Goal: Task Accomplishment & Management: Manage account settings

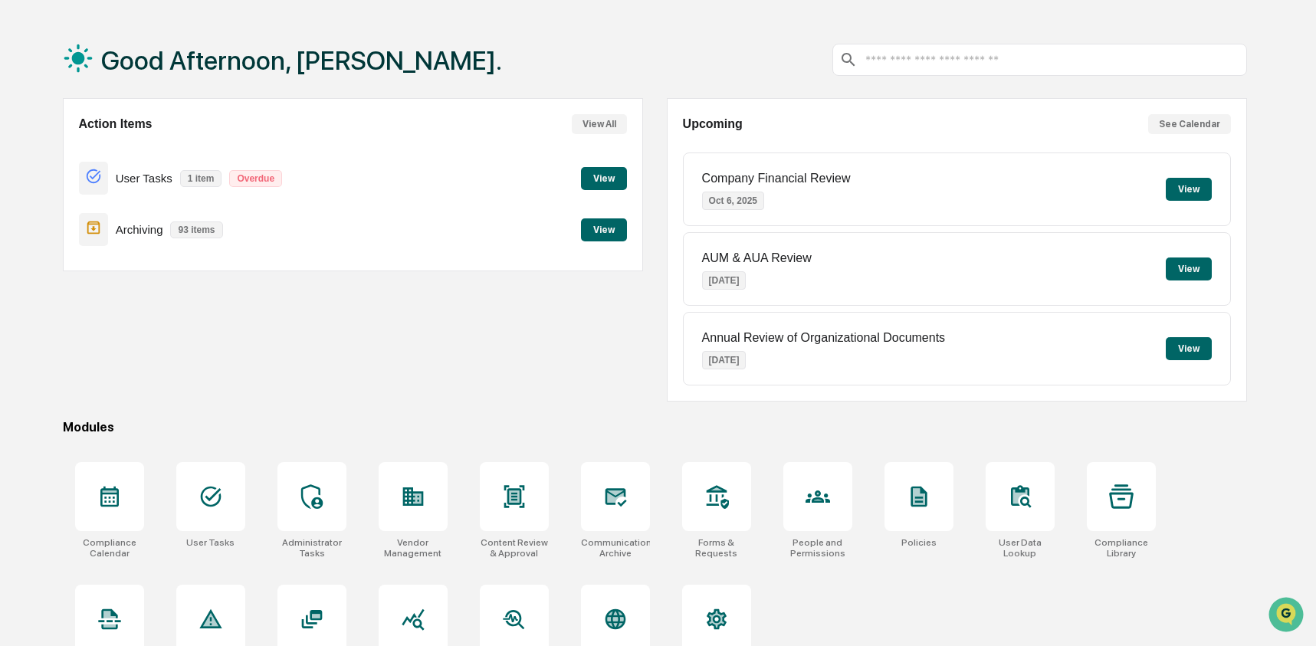
scroll to position [99, 0]
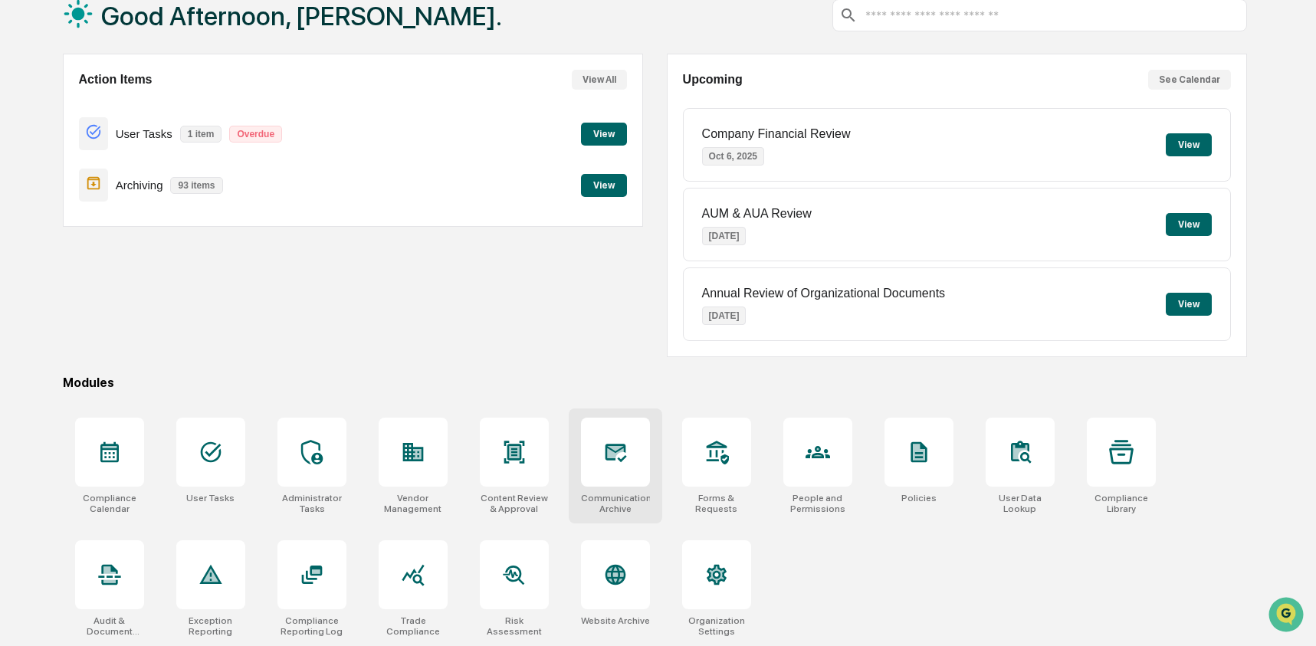
click at [604, 444] on icon at bounding box center [615, 452] width 25 height 25
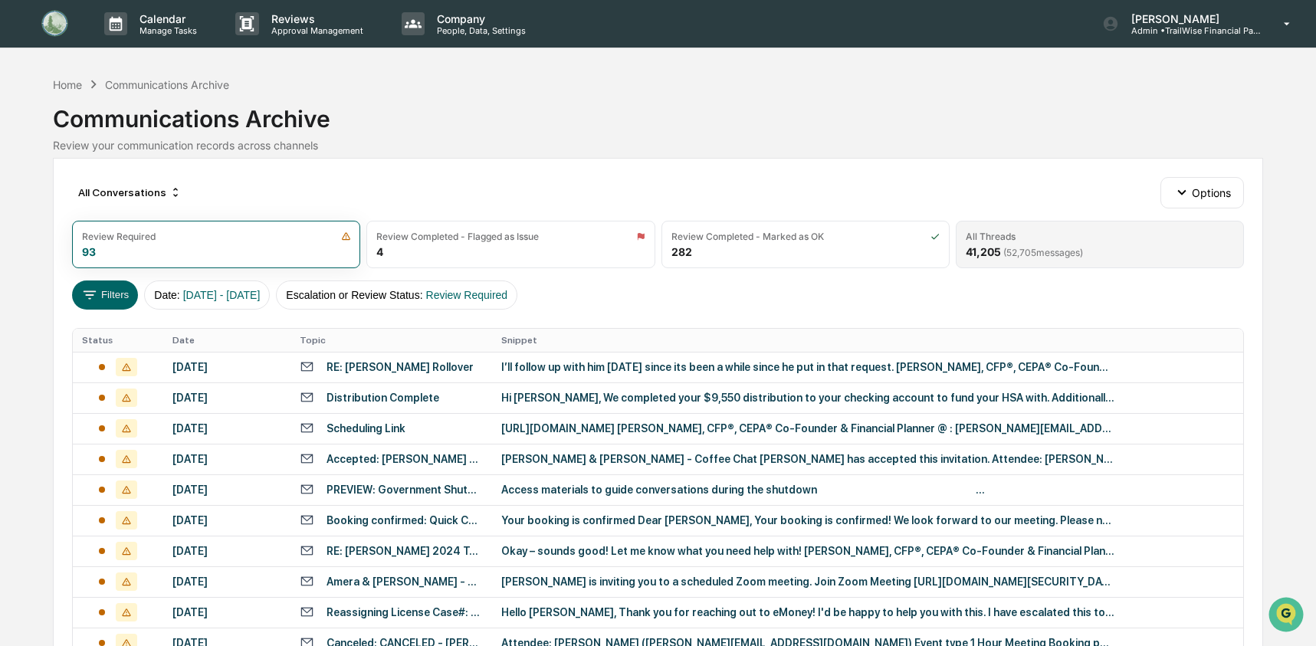
click at [999, 231] on div "All Threads" at bounding box center [991, 236] width 50 height 11
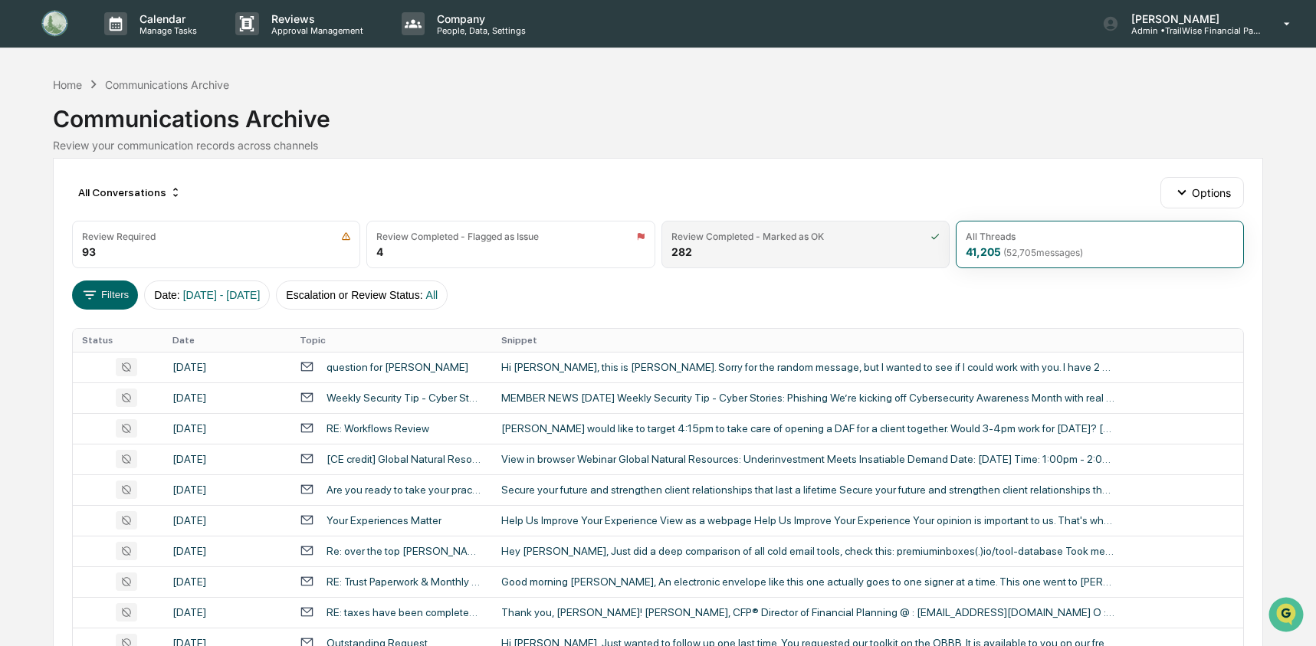
click at [752, 239] on div "Review Completed - Marked as OK" at bounding box center [747, 236] width 153 height 11
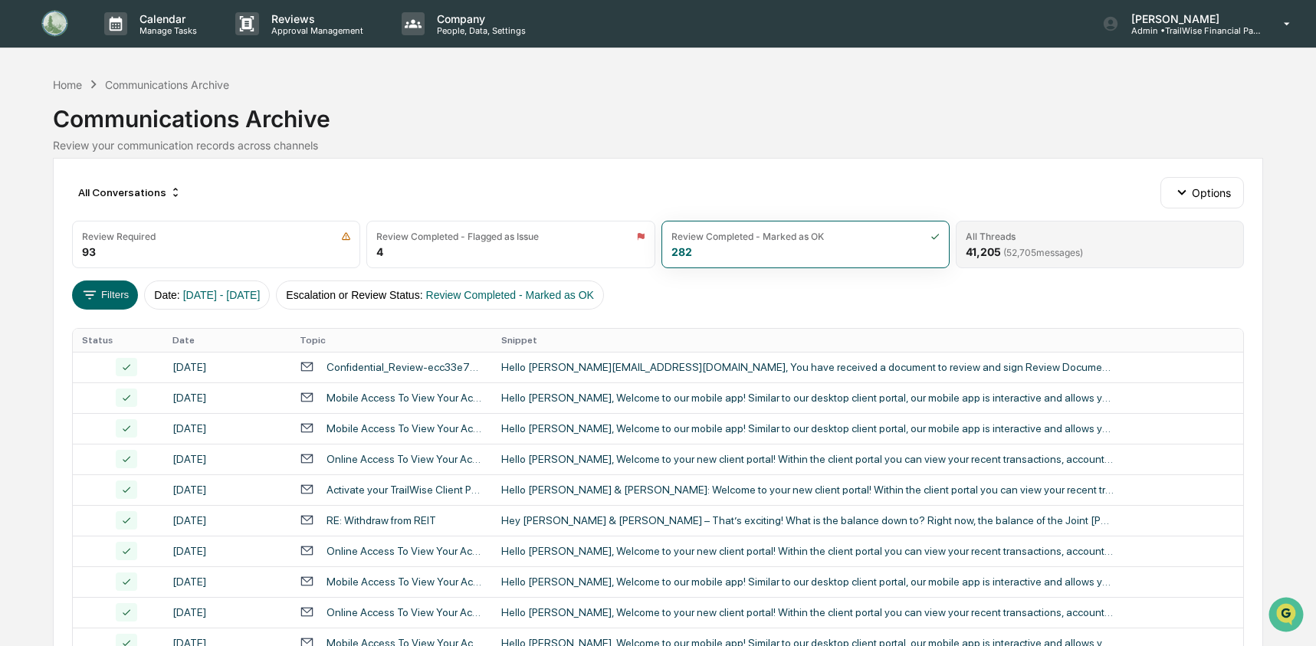
click at [984, 224] on div "All Threads 41,205 ( 52,705 messages)" at bounding box center [1100, 245] width 288 height 48
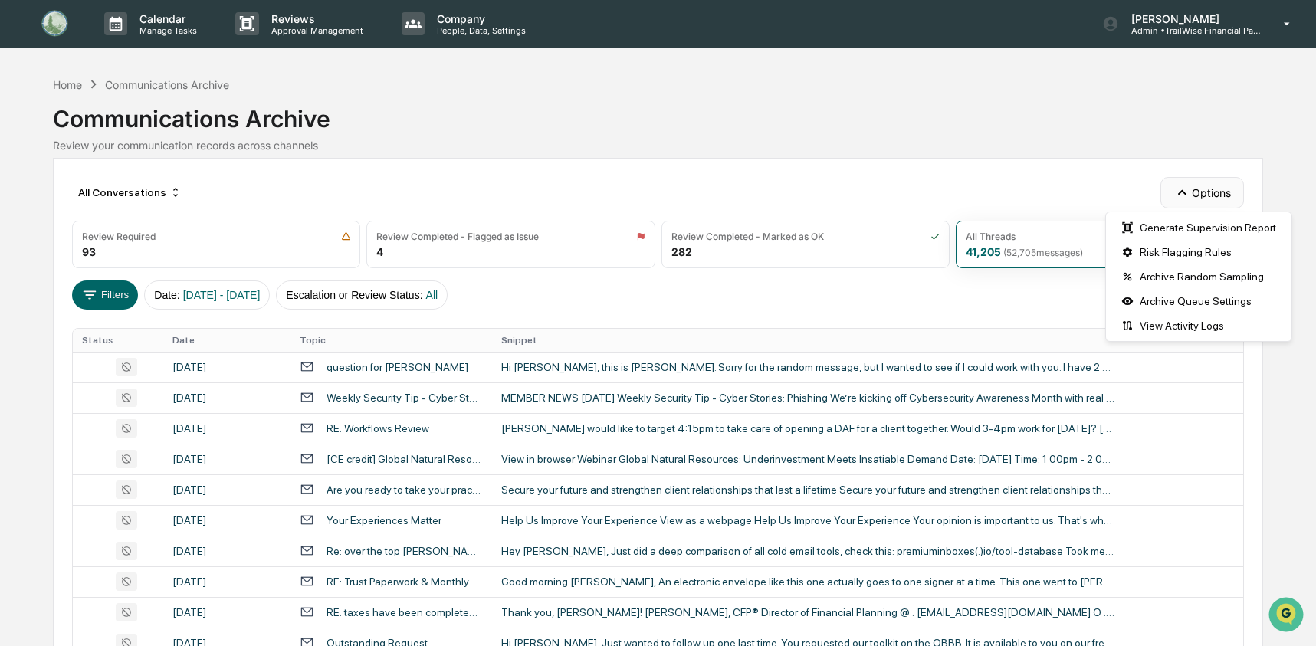
click at [1184, 191] on icon "button" at bounding box center [1182, 192] width 17 height 17
click at [1183, 250] on div "Risk Flagging Rules" at bounding box center [1198, 252] width 179 height 25
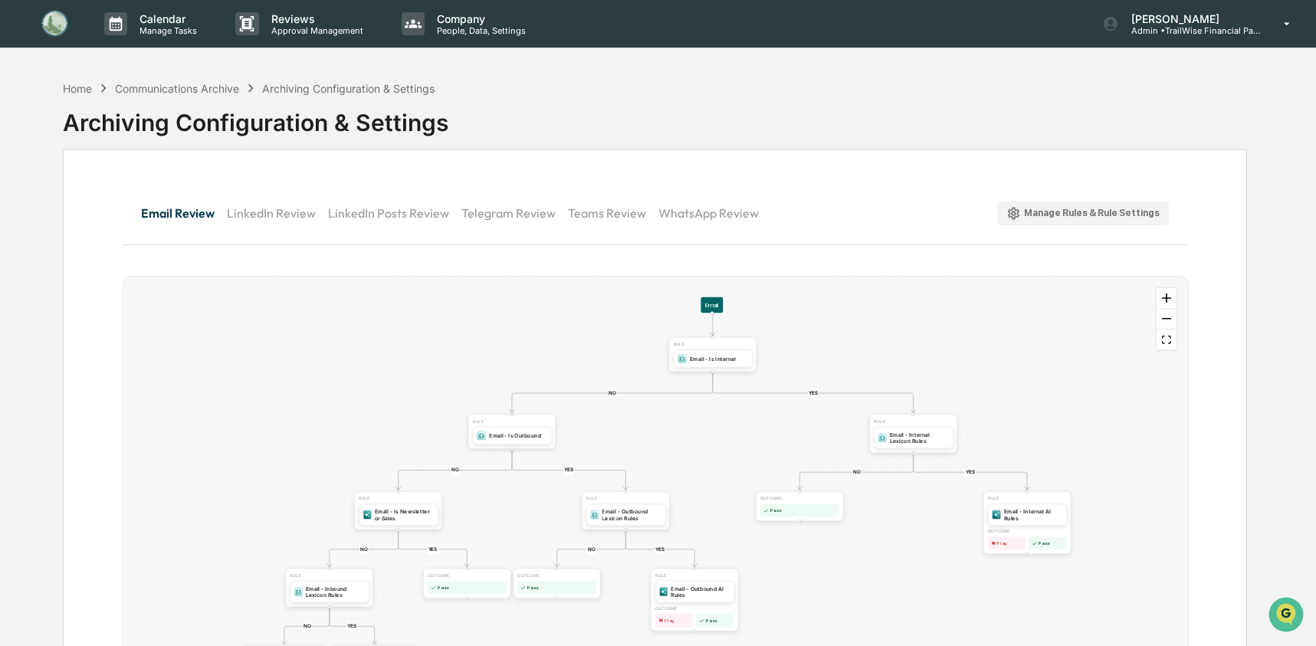
click at [1049, 215] on div "Manage Rules & Rule Settings" at bounding box center [1082, 213] width 153 height 15
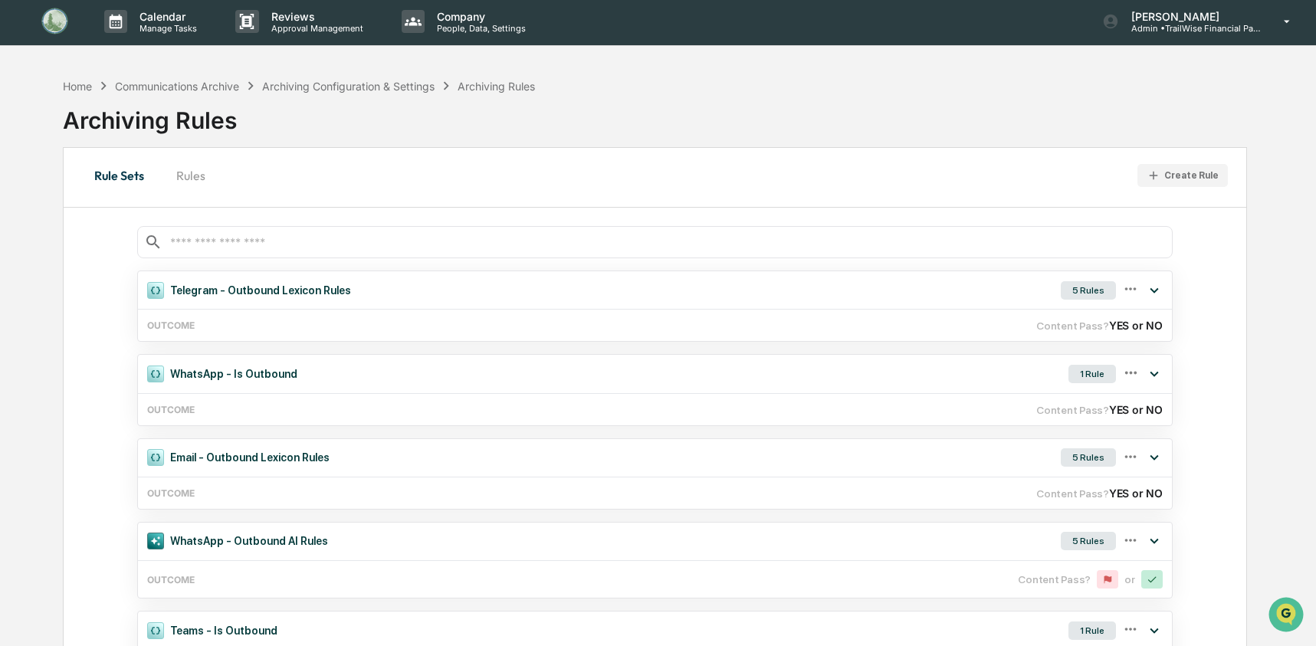
scroll to position [3, 0]
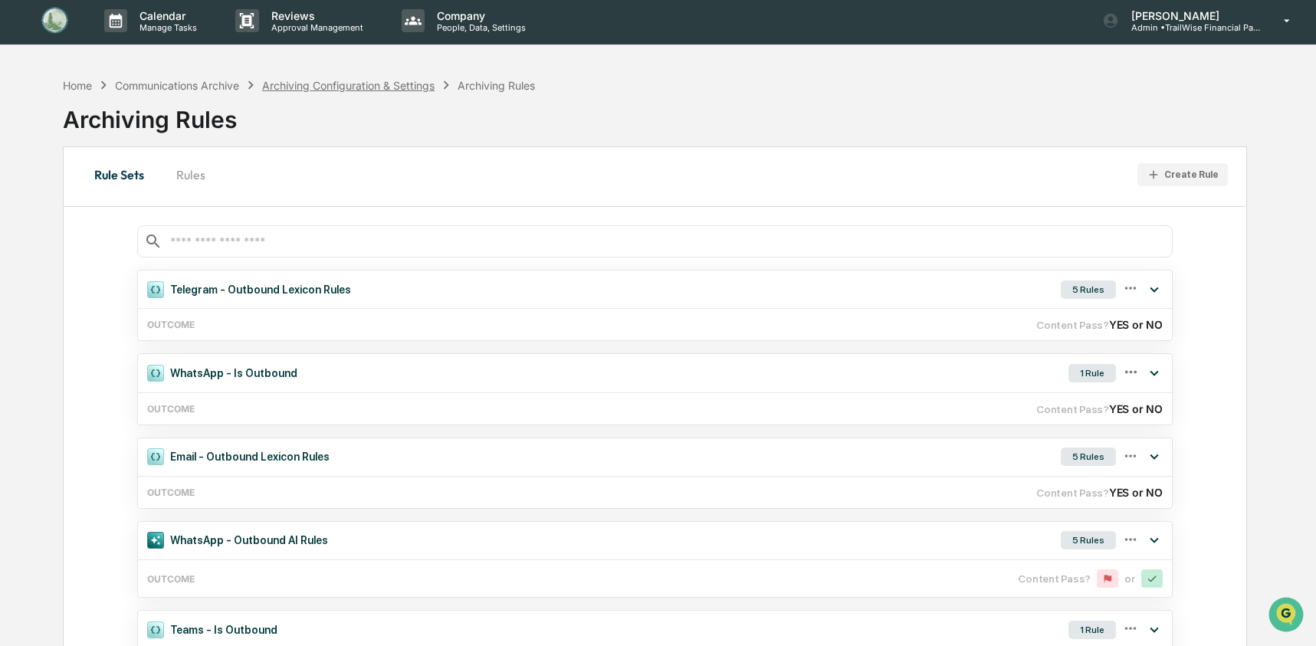
click at [354, 79] on div "Archiving Configuration & Settings" at bounding box center [348, 85] width 172 height 13
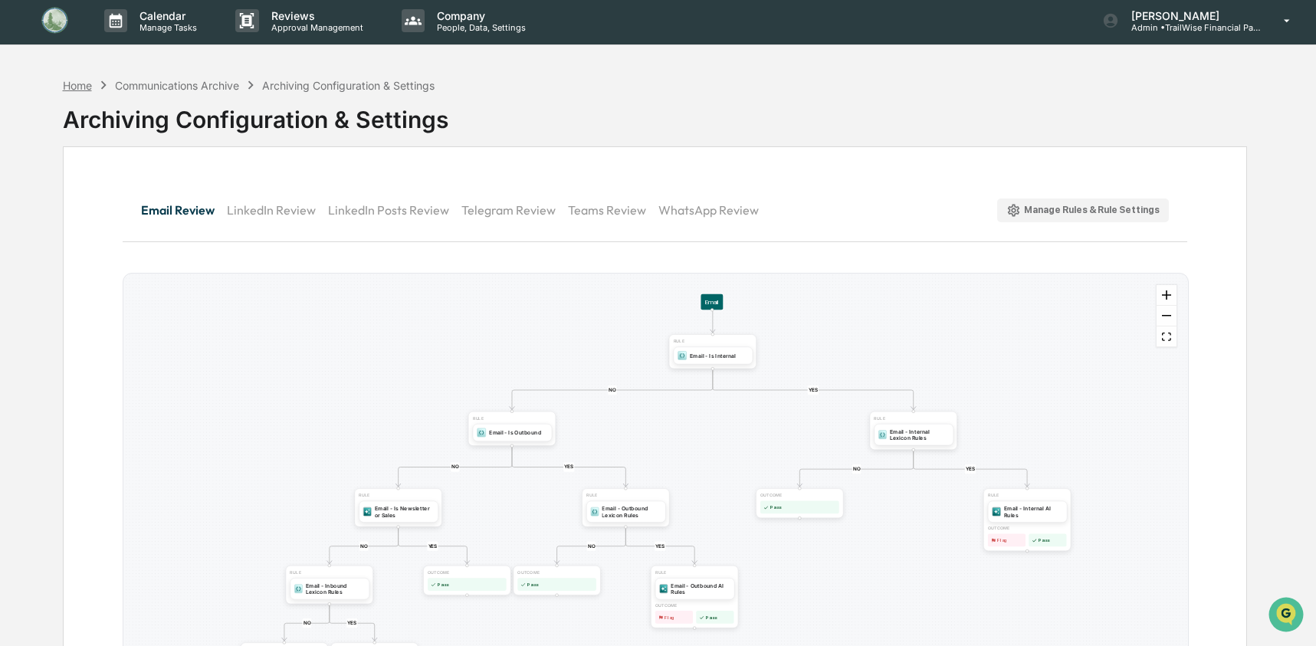
click at [84, 87] on div "Home" at bounding box center [77, 85] width 29 height 13
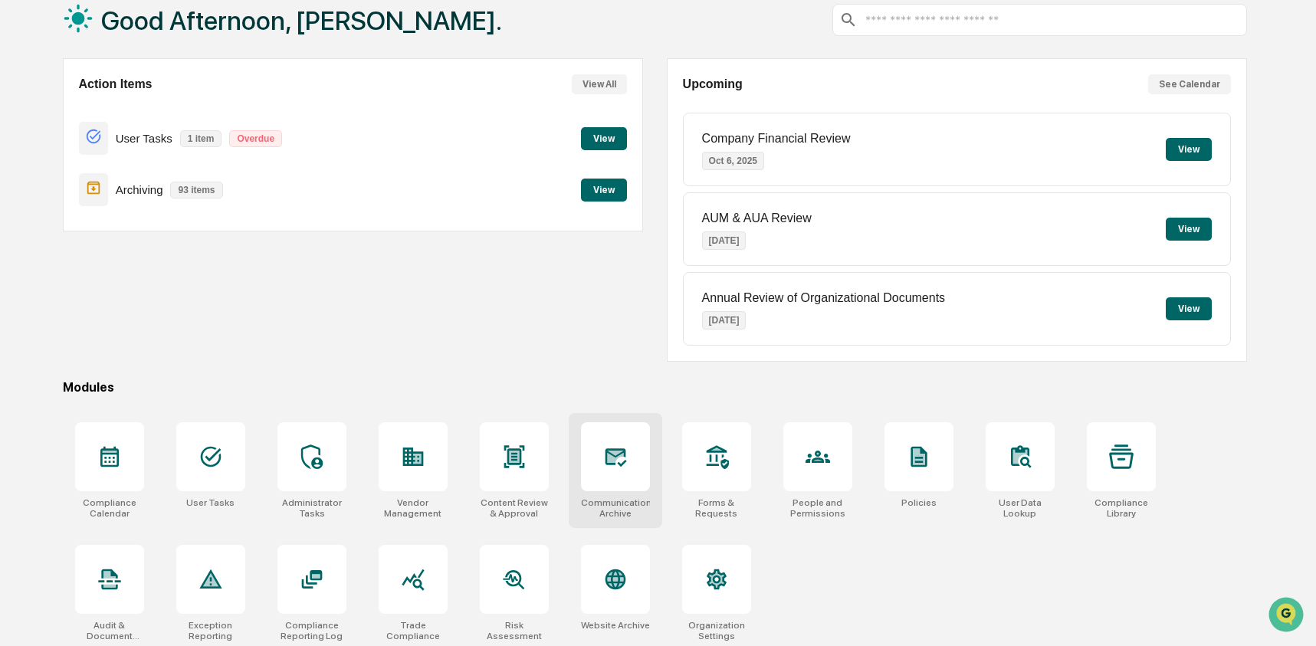
scroll to position [99, 0]
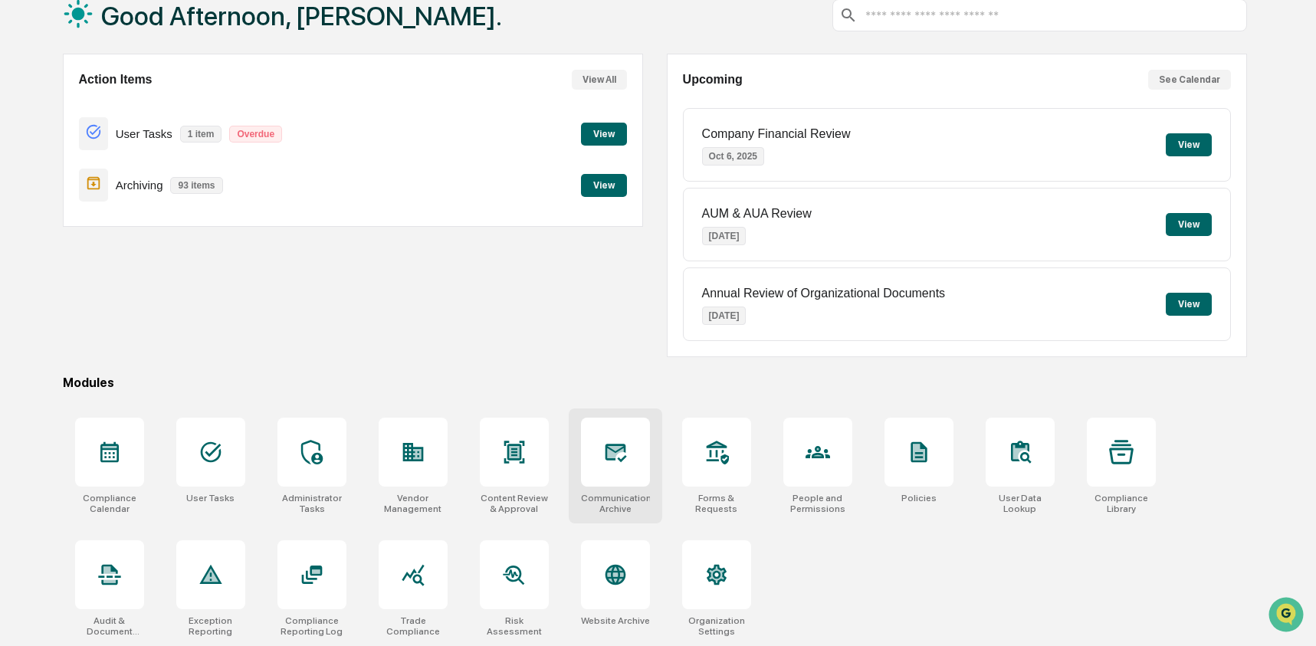
click at [597, 462] on div at bounding box center [615, 452] width 69 height 69
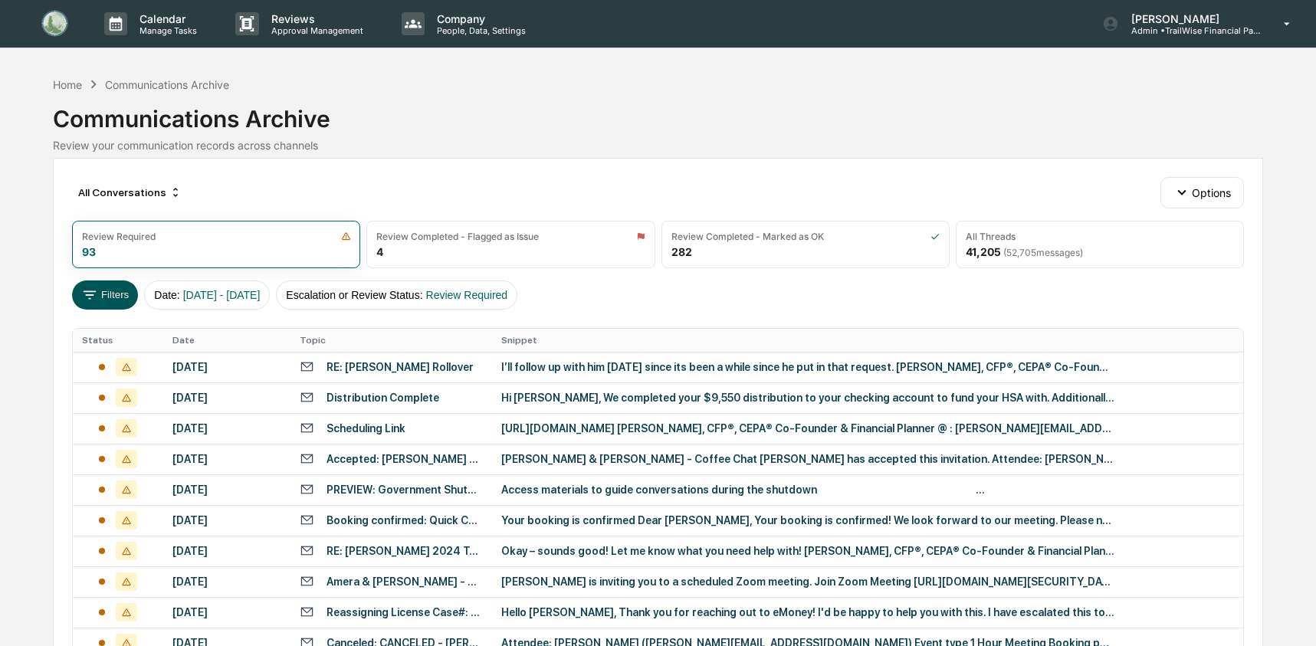
click at [96, 284] on button "Filters" at bounding box center [105, 295] width 67 height 29
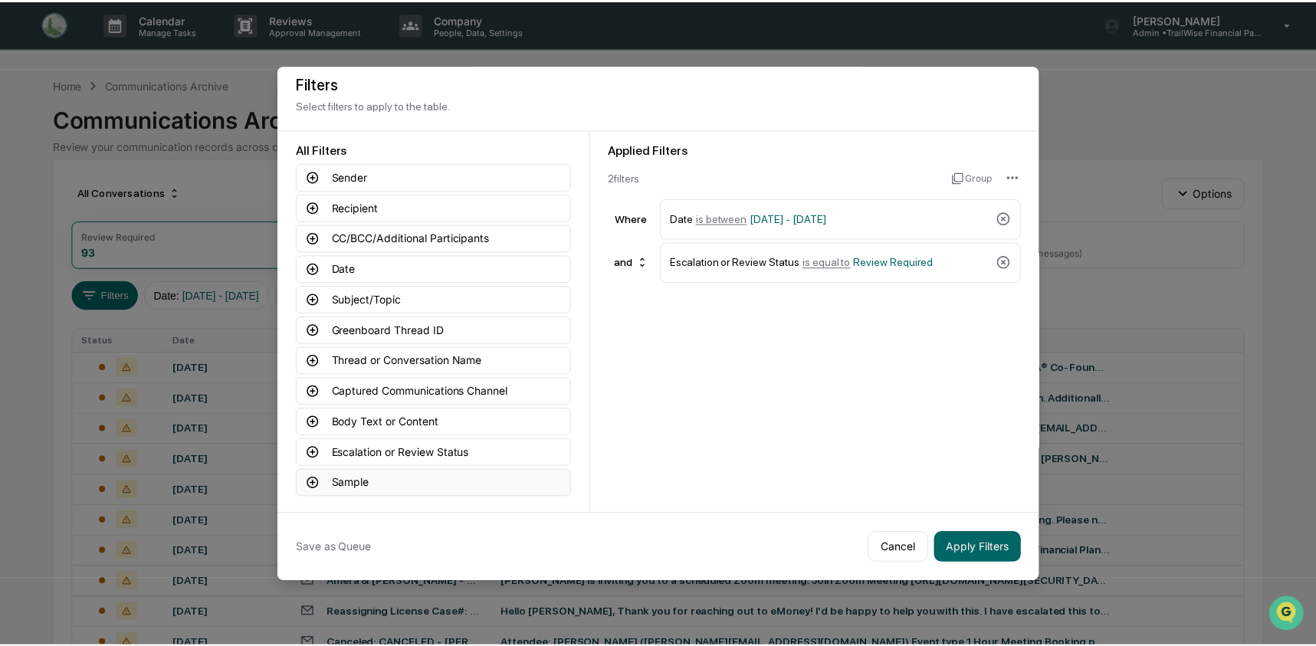
scroll to position [18, 0]
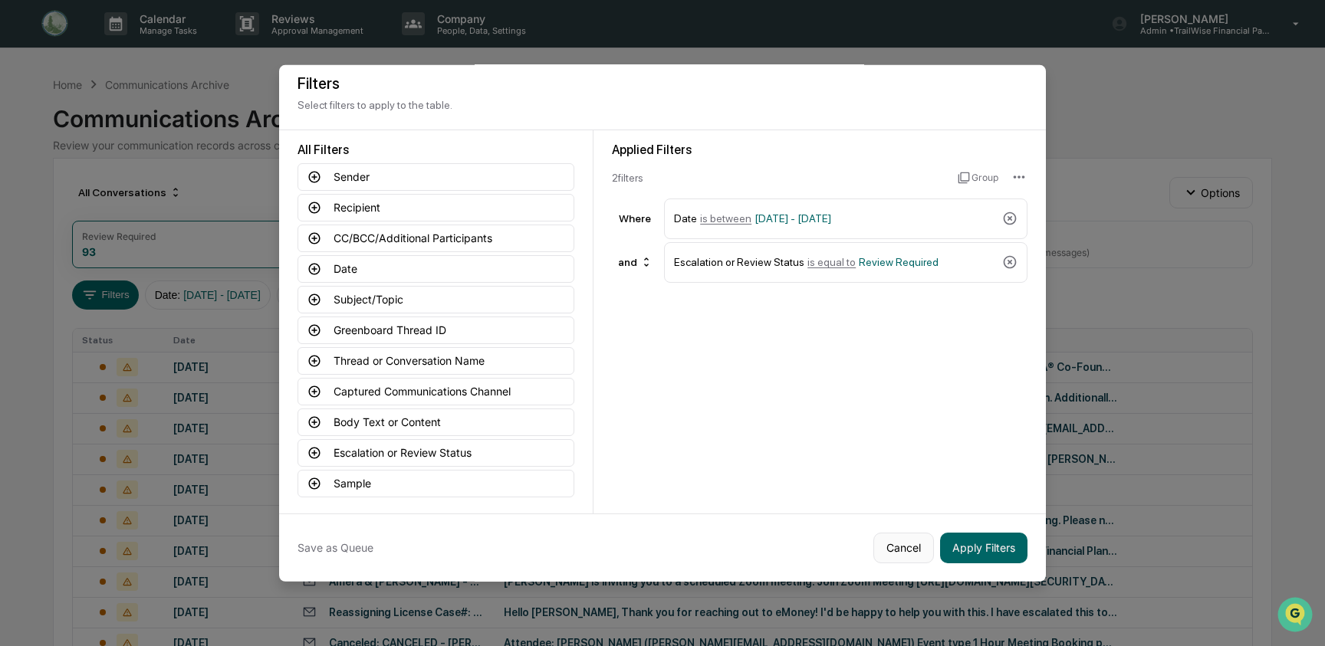
click at [891, 543] on button "Cancel" at bounding box center [903, 547] width 61 height 31
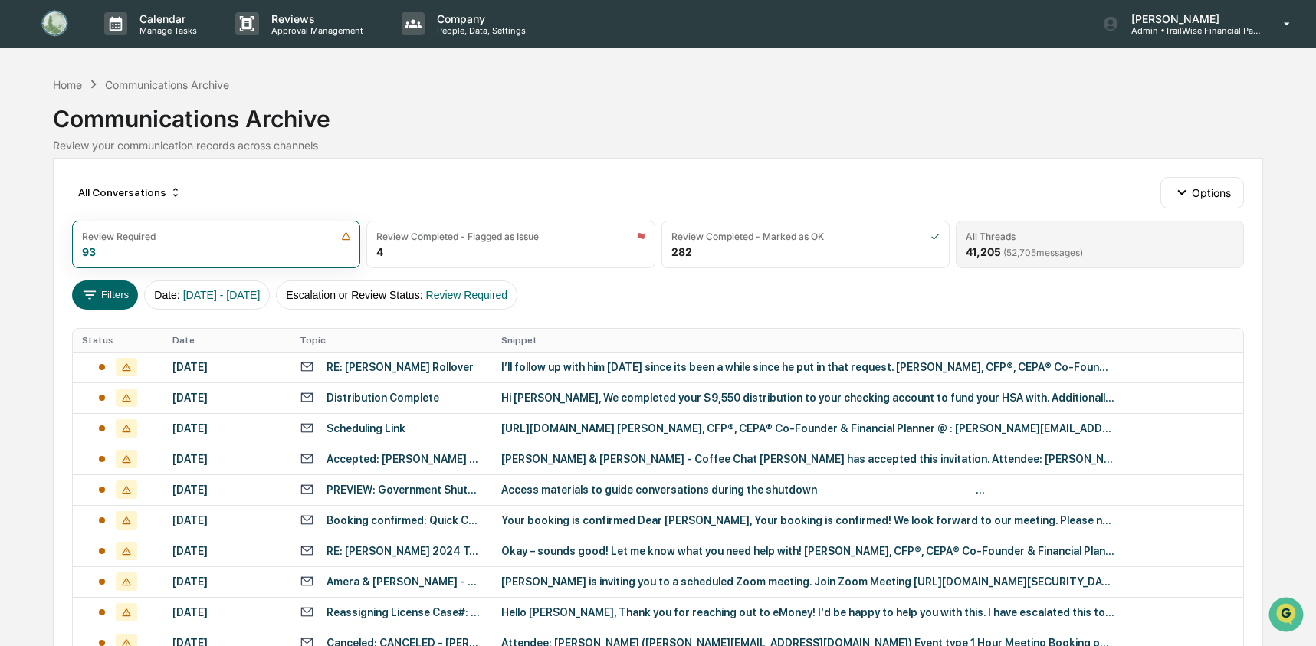
click at [1102, 241] on div "All Threads" at bounding box center [1100, 236] width 268 height 11
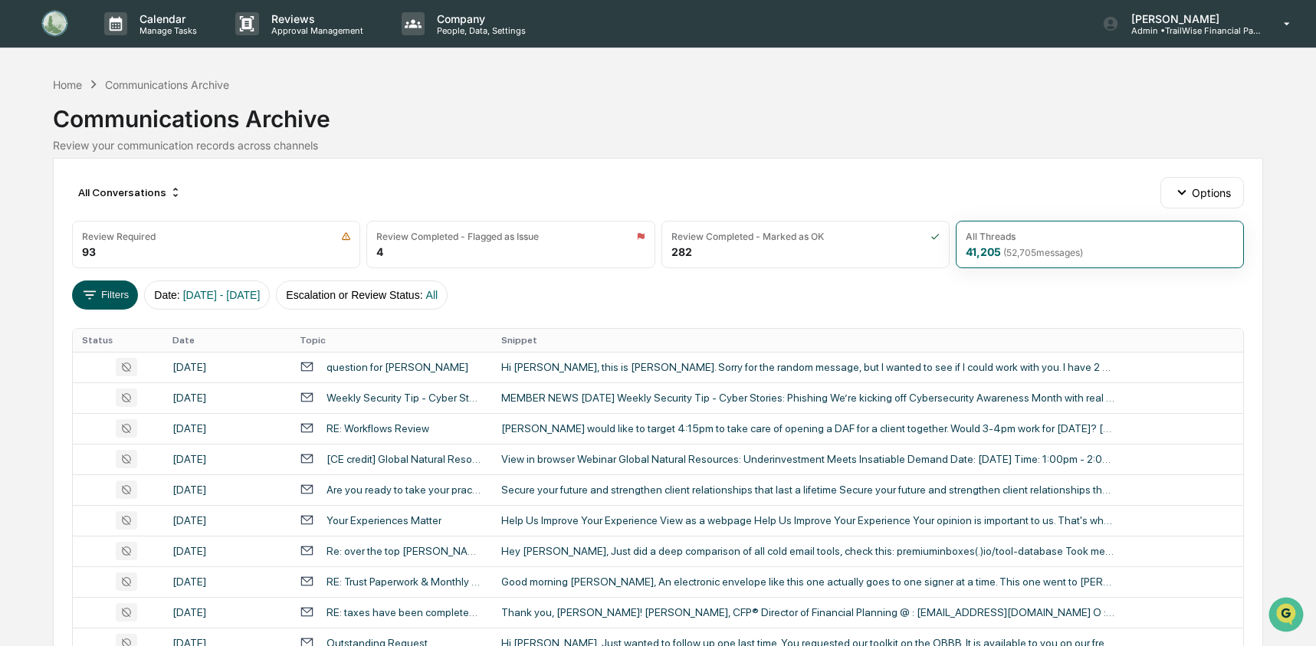
click at [123, 298] on button "Filters" at bounding box center [105, 295] width 67 height 29
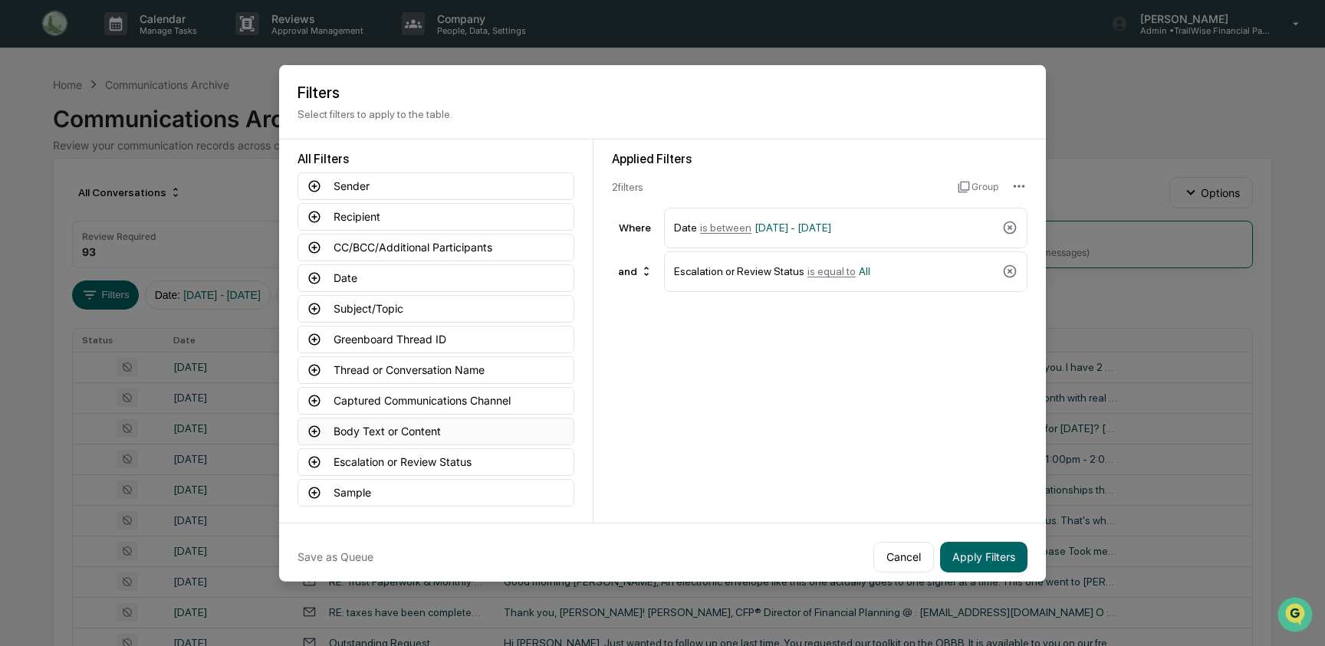
click at [399, 438] on button "Body Text or Content" at bounding box center [435, 431] width 277 height 28
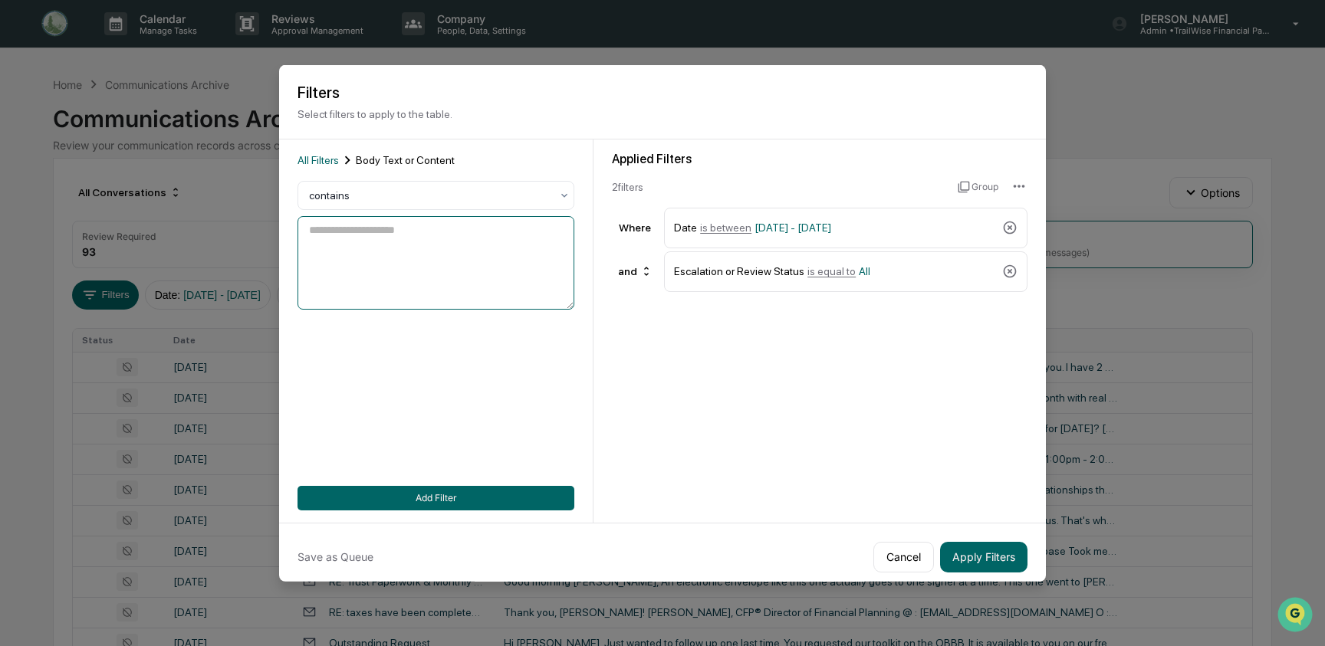
click at [386, 252] on textarea at bounding box center [435, 263] width 277 height 94
type textarea "********"
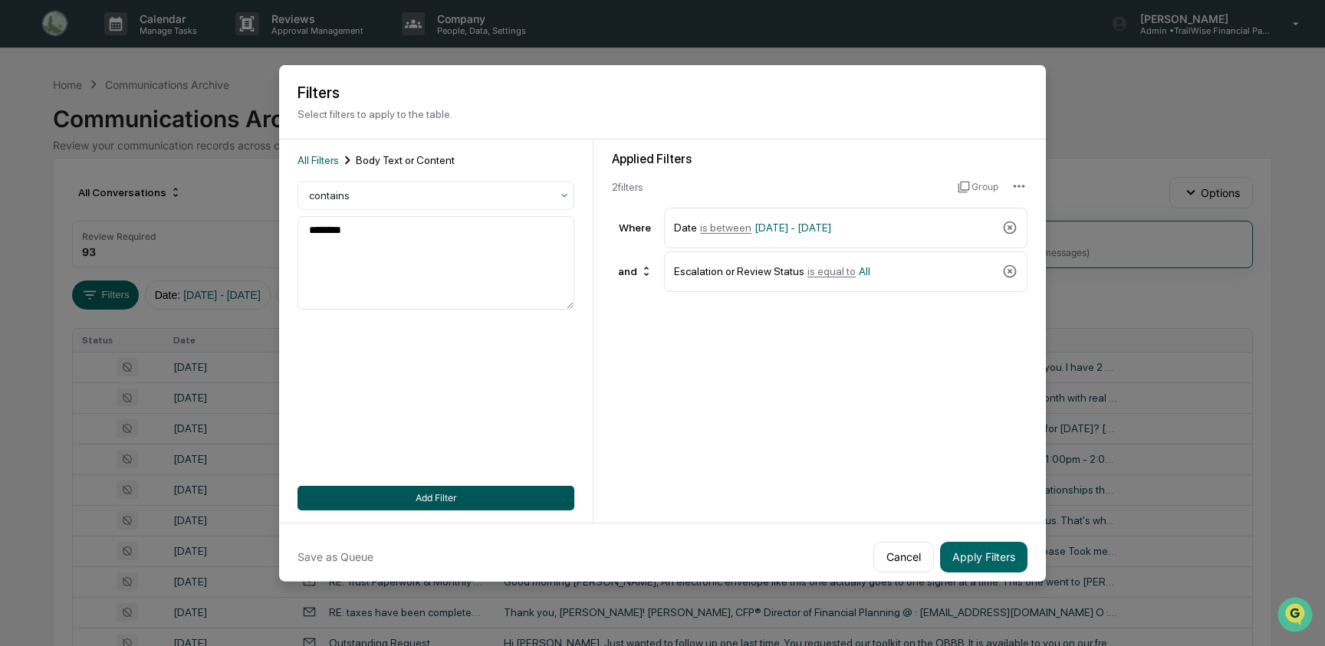
click at [448, 497] on button "Add Filter" at bounding box center [435, 497] width 277 height 25
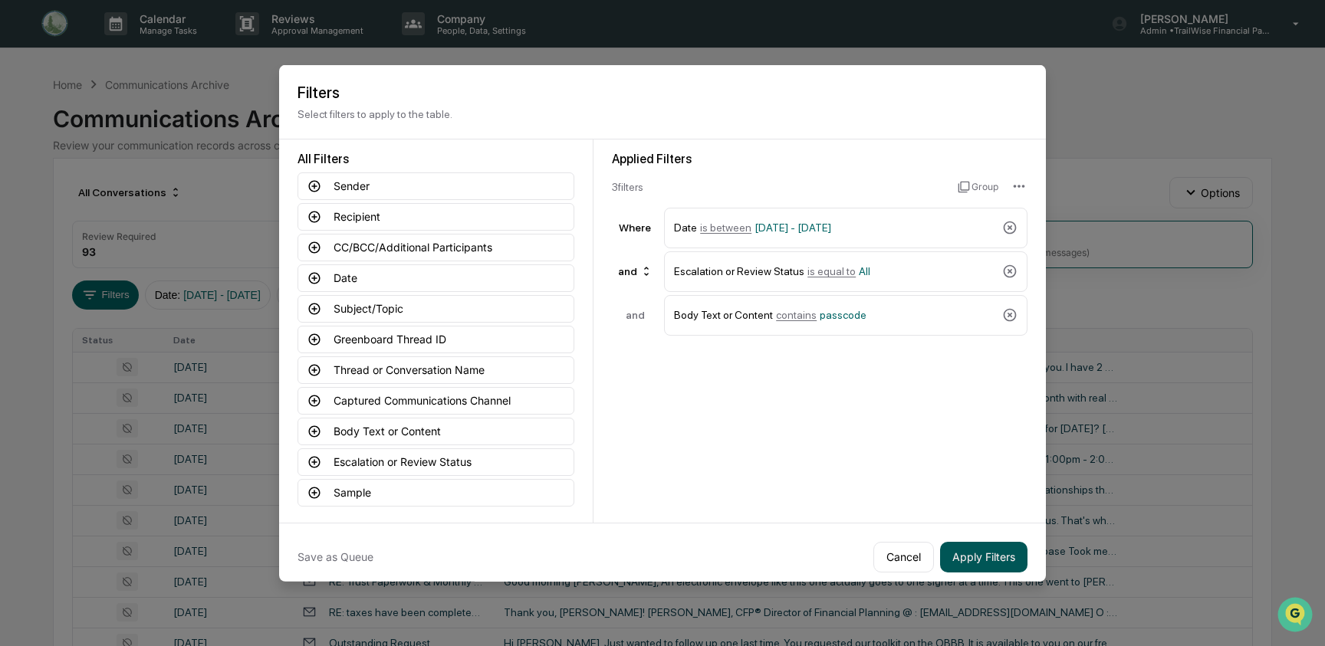
click at [975, 555] on button "Apply Filters" at bounding box center [983, 556] width 87 height 31
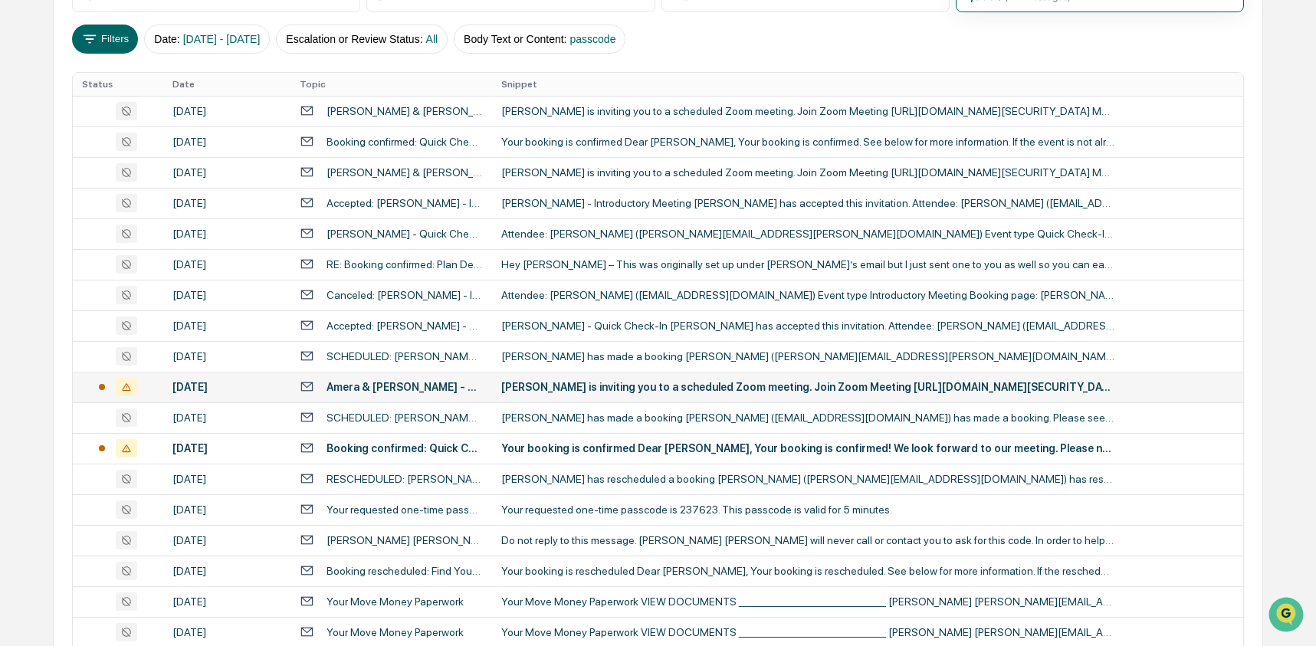
scroll to position [0, 0]
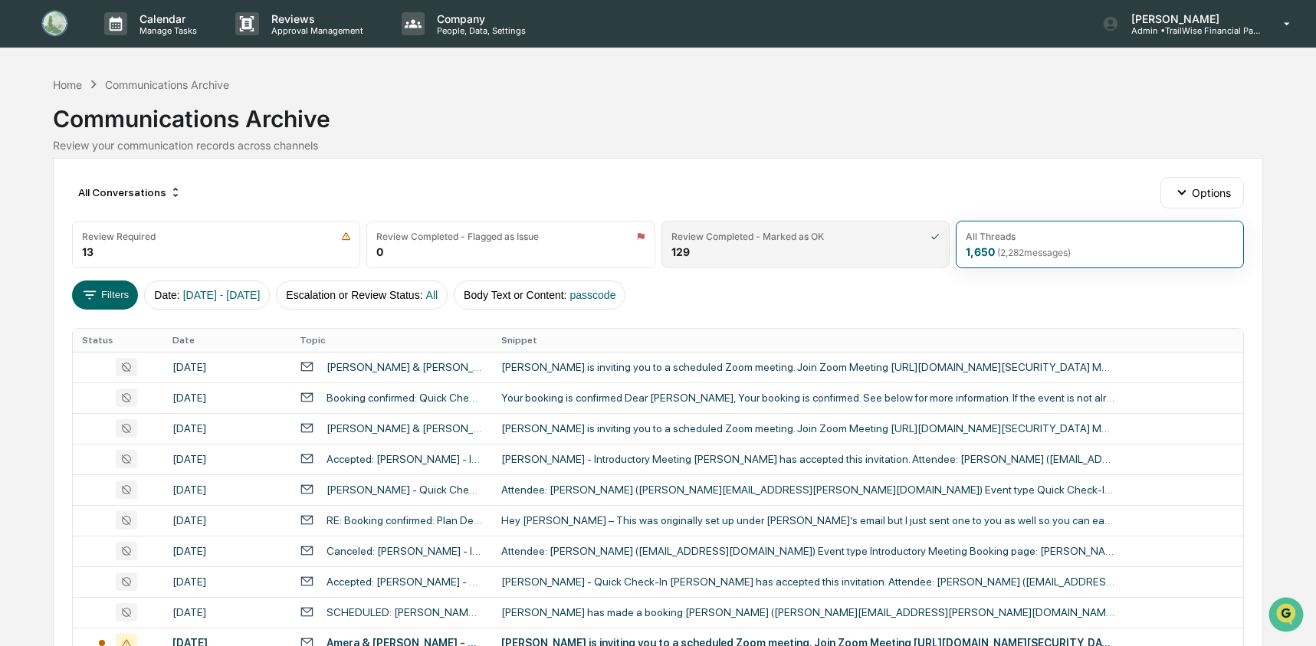
click at [701, 234] on div "Review Completed - Marked as OK" at bounding box center [747, 236] width 153 height 11
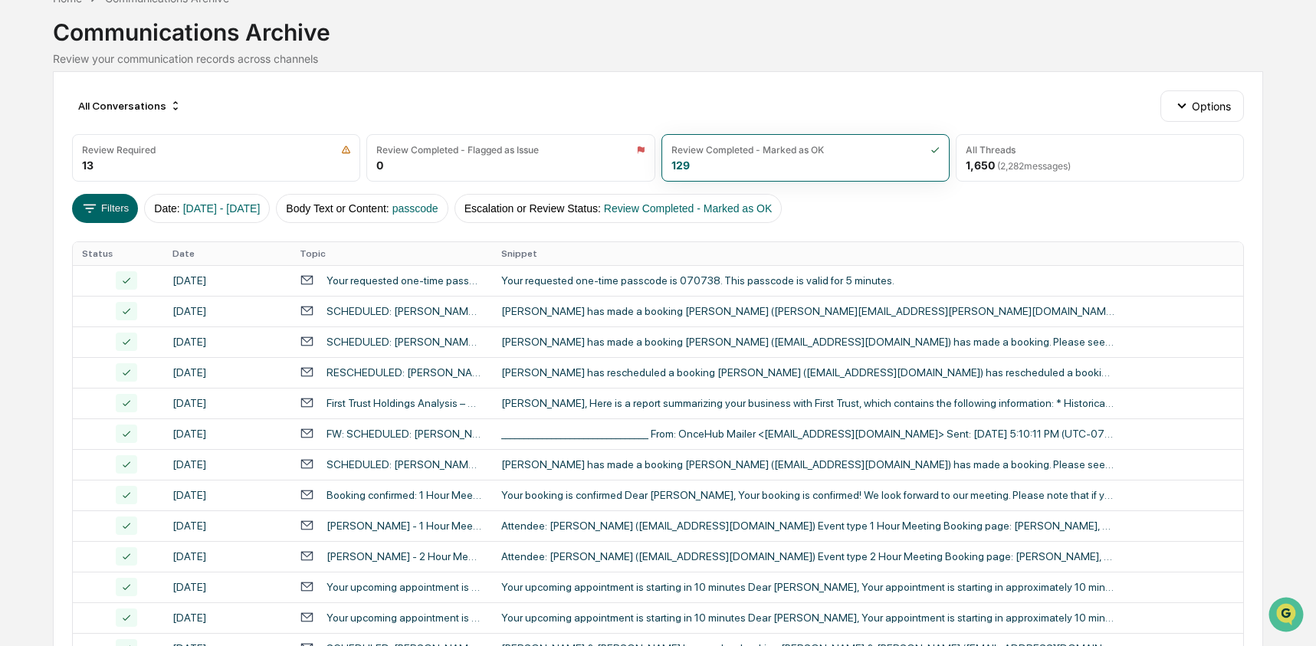
scroll to position [94, 0]
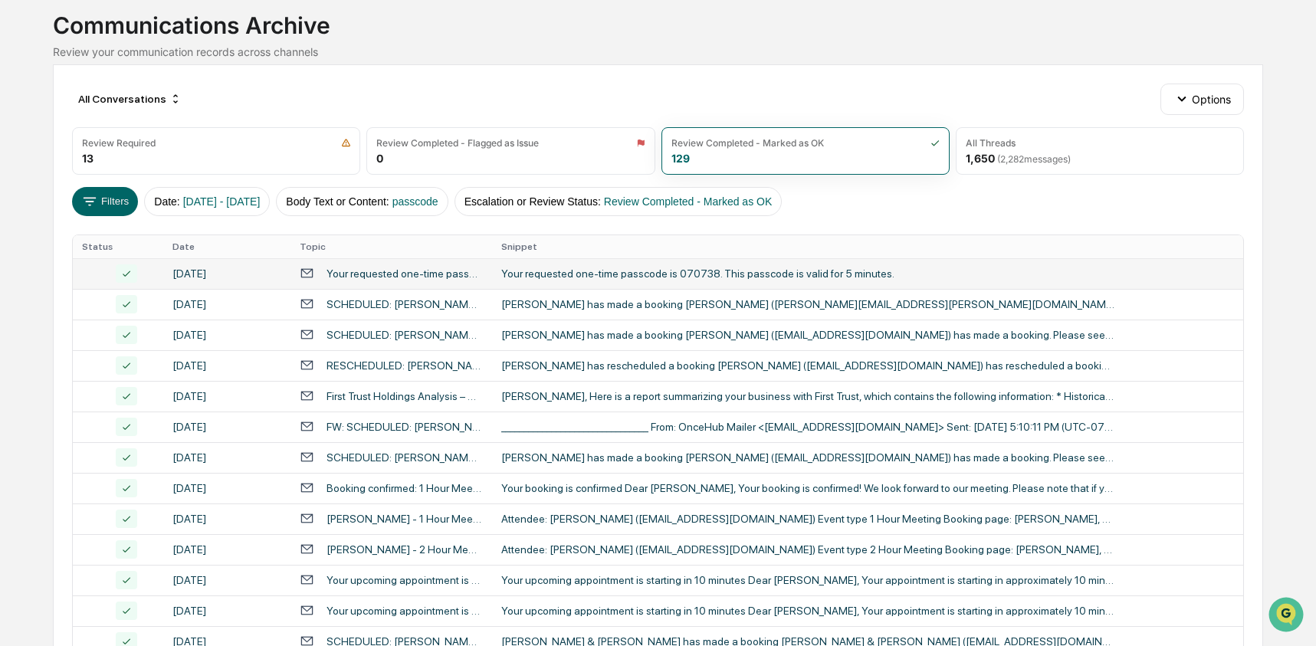
click at [424, 277] on div "Your requested one-time passcode" at bounding box center [405, 274] width 156 height 12
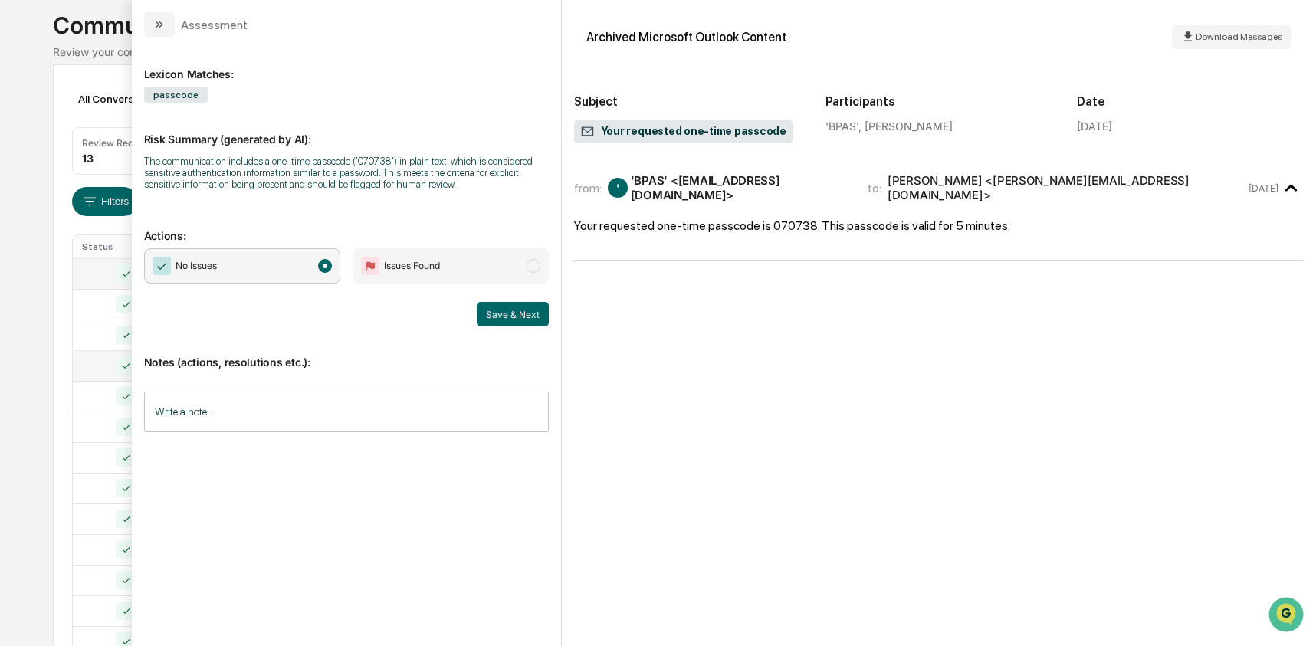
click at [73, 378] on td at bounding box center [118, 365] width 90 height 31
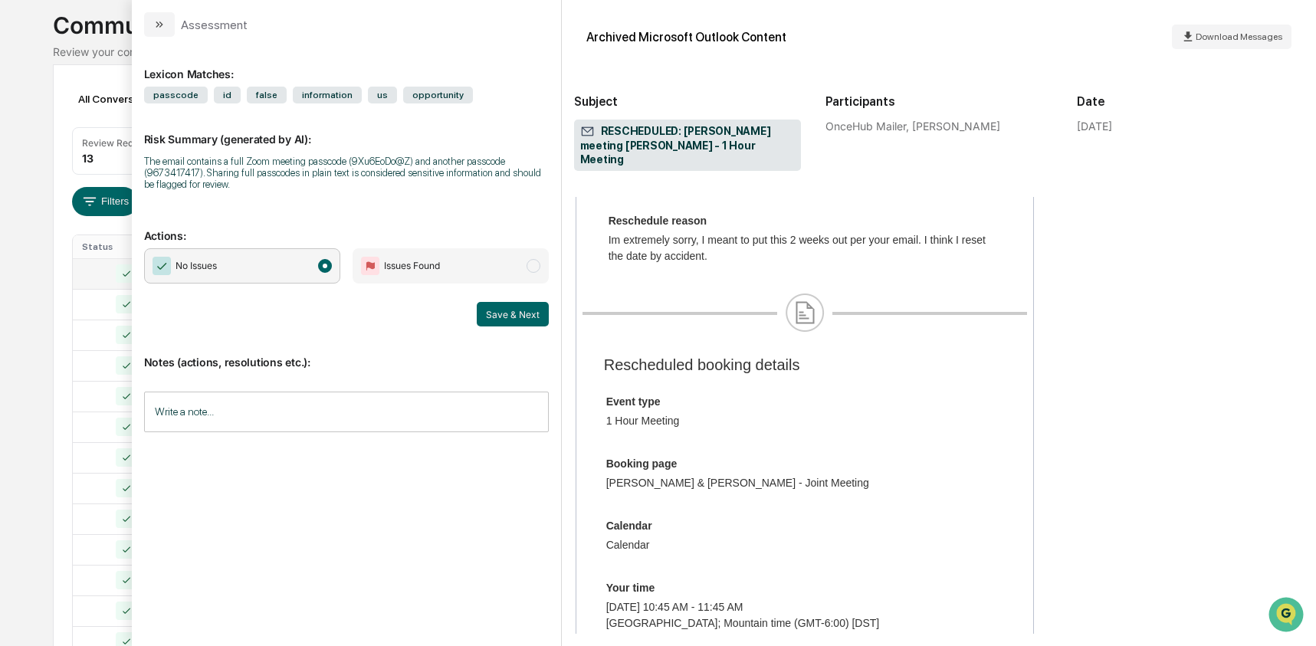
scroll to position [483, 0]
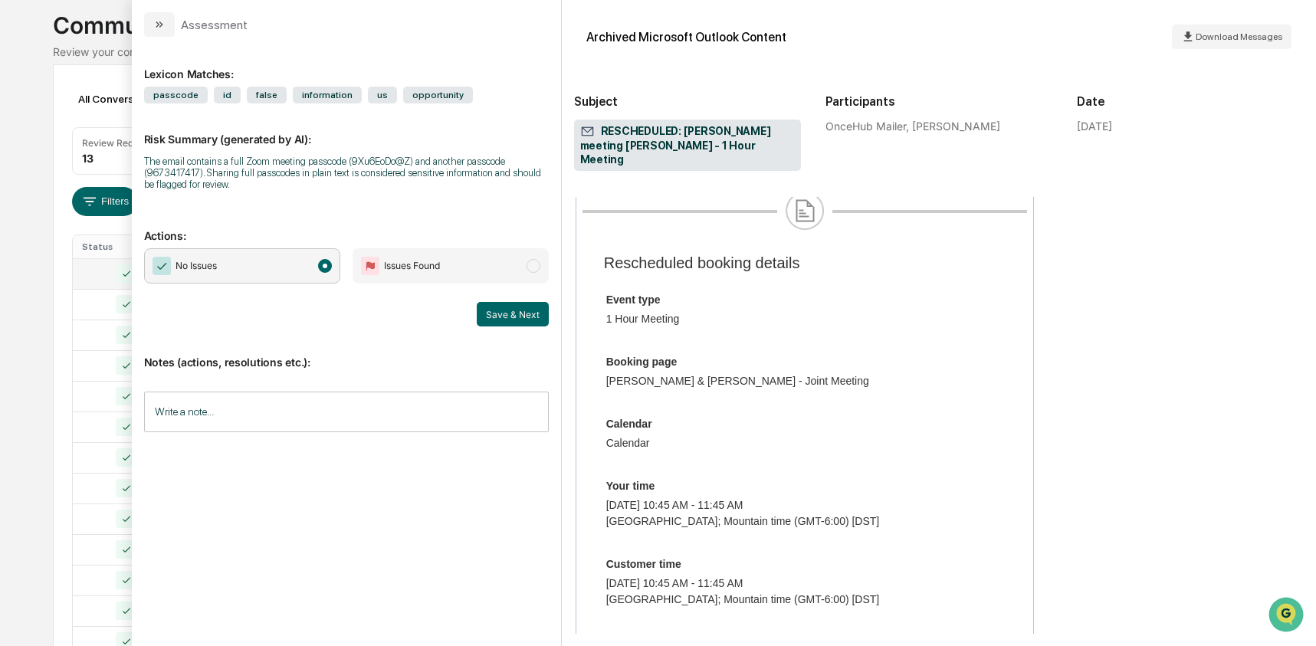
click at [57, 475] on div "All Conversations Options Review Required 13 Review Completed - Flagged as Issu…" at bounding box center [658, 588] width 1211 height 1048
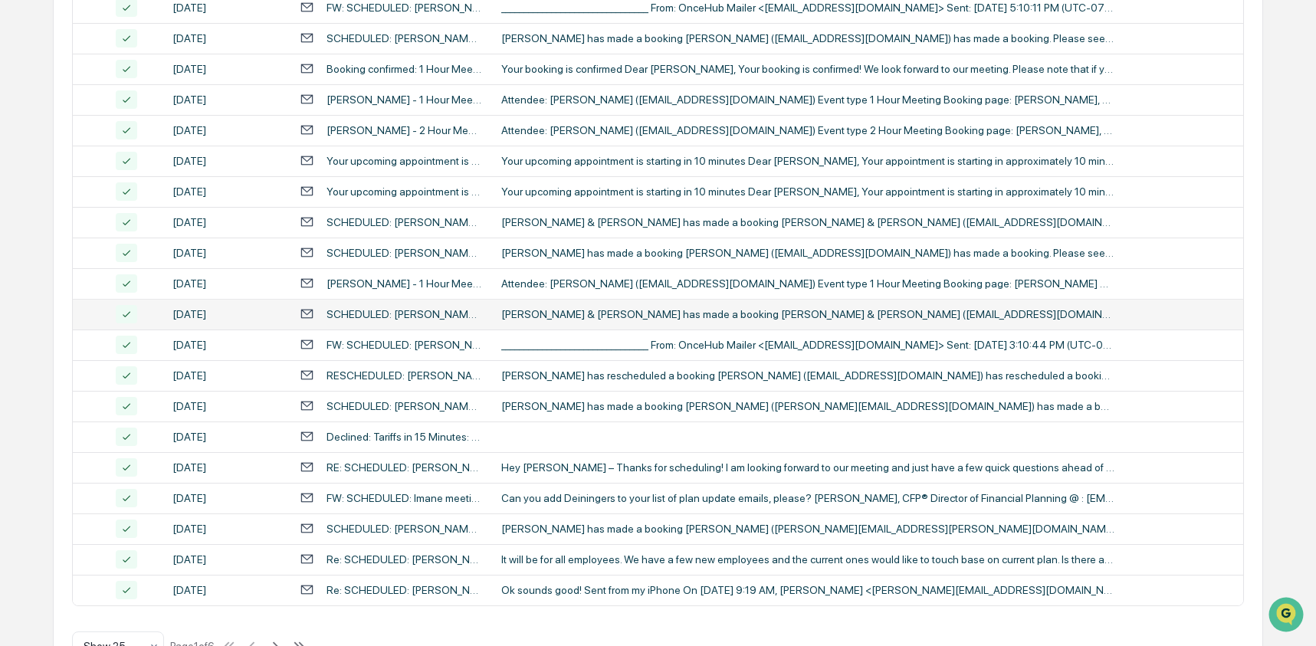
scroll to position [560, 0]
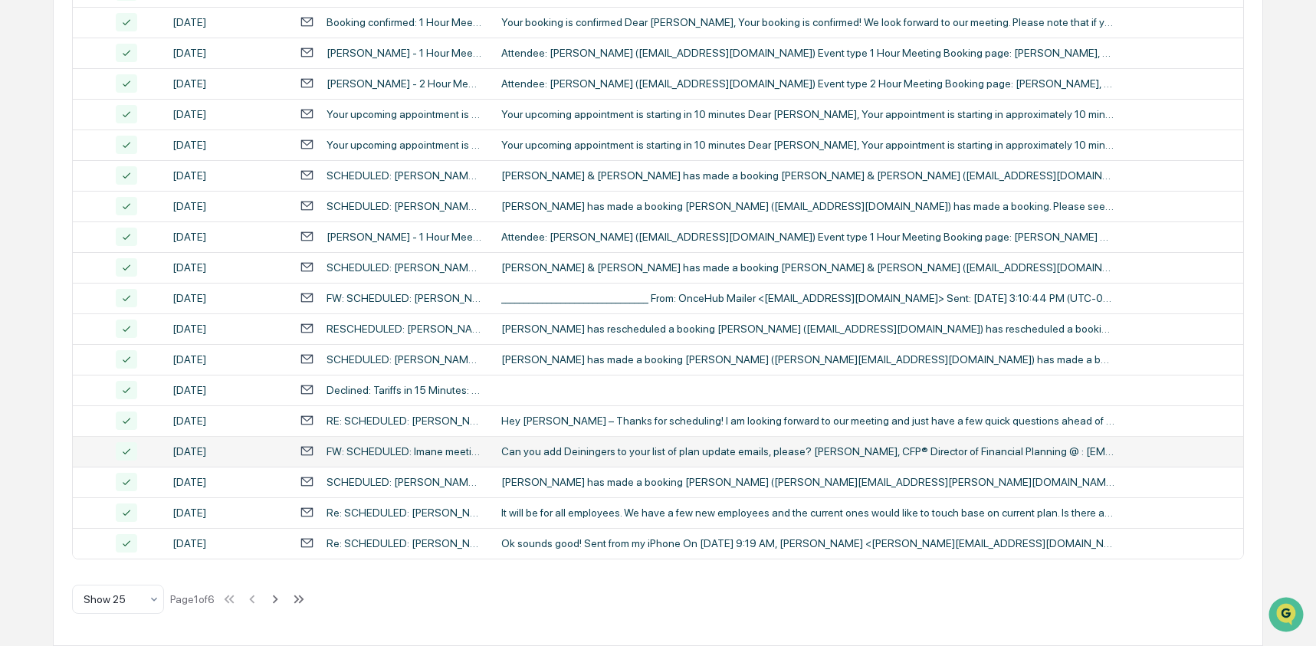
click at [509, 456] on div "Can you add Deiningers to your list of plan update emails, please? Yizeth Almem…" at bounding box center [807, 451] width 613 height 12
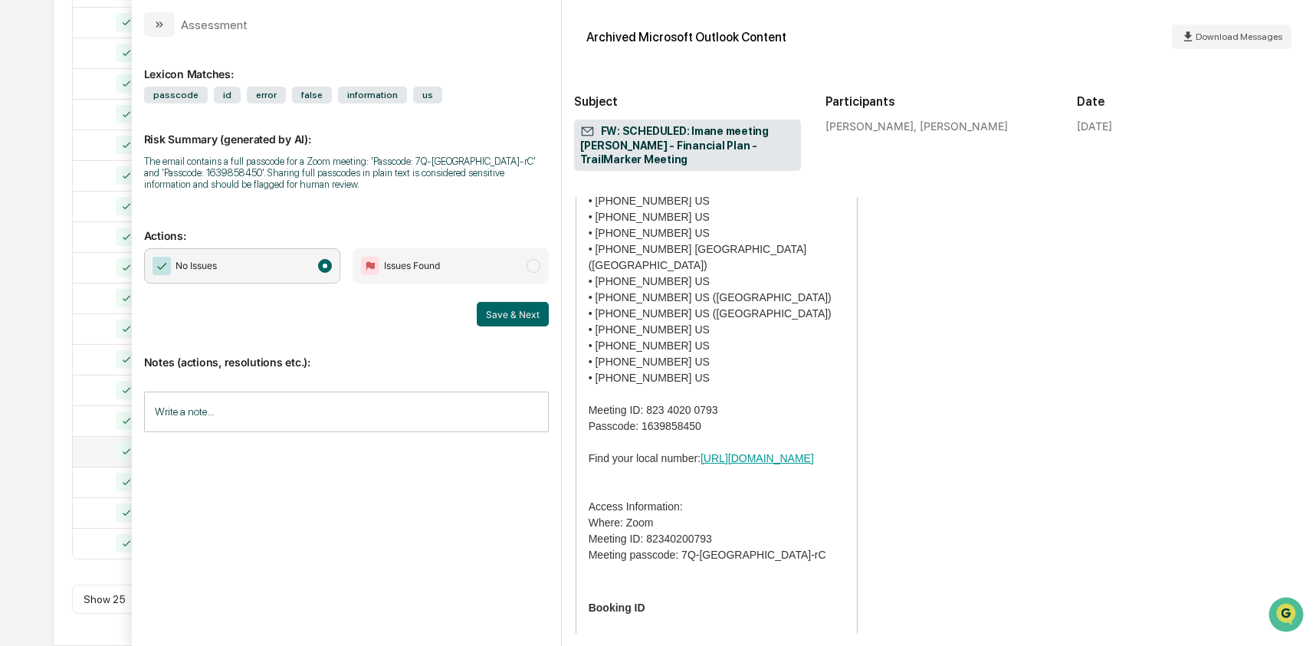
scroll to position [2276, 0]
click at [757, 517] on p "When it's time, join the meeting from PC, Mac, Linux, iOS or Android: https://u…" at bounding box center [717, 208] width 256 height 708
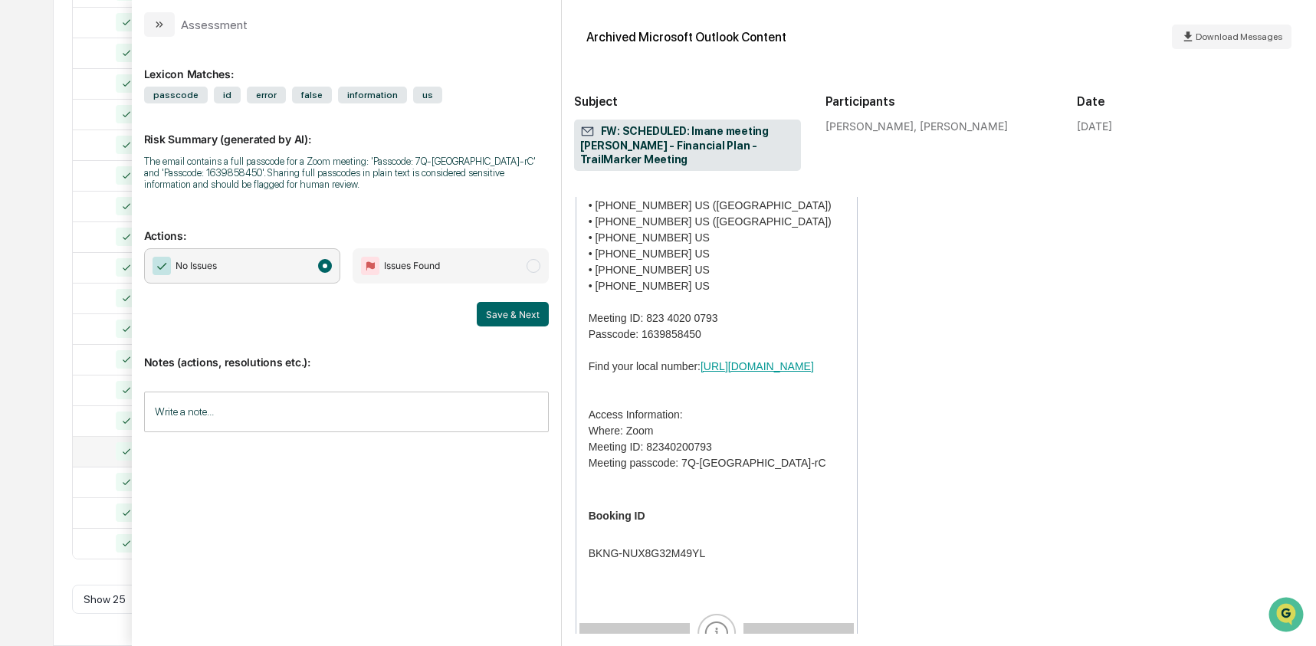
scroll to position [2421, 0]
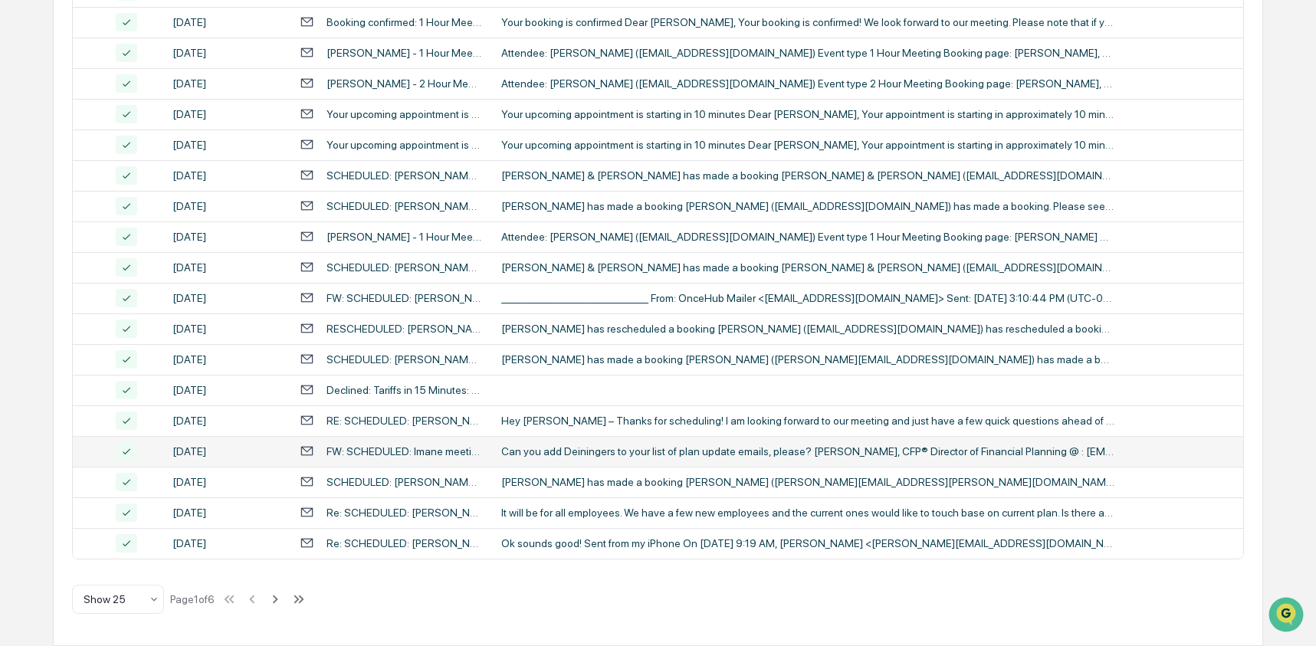
click at [67, 364] on div "All Conversations Options Review Required 13 Review Completed - Flagged as Issu…" at bounding box center [658, 122] width 1211 height 1048
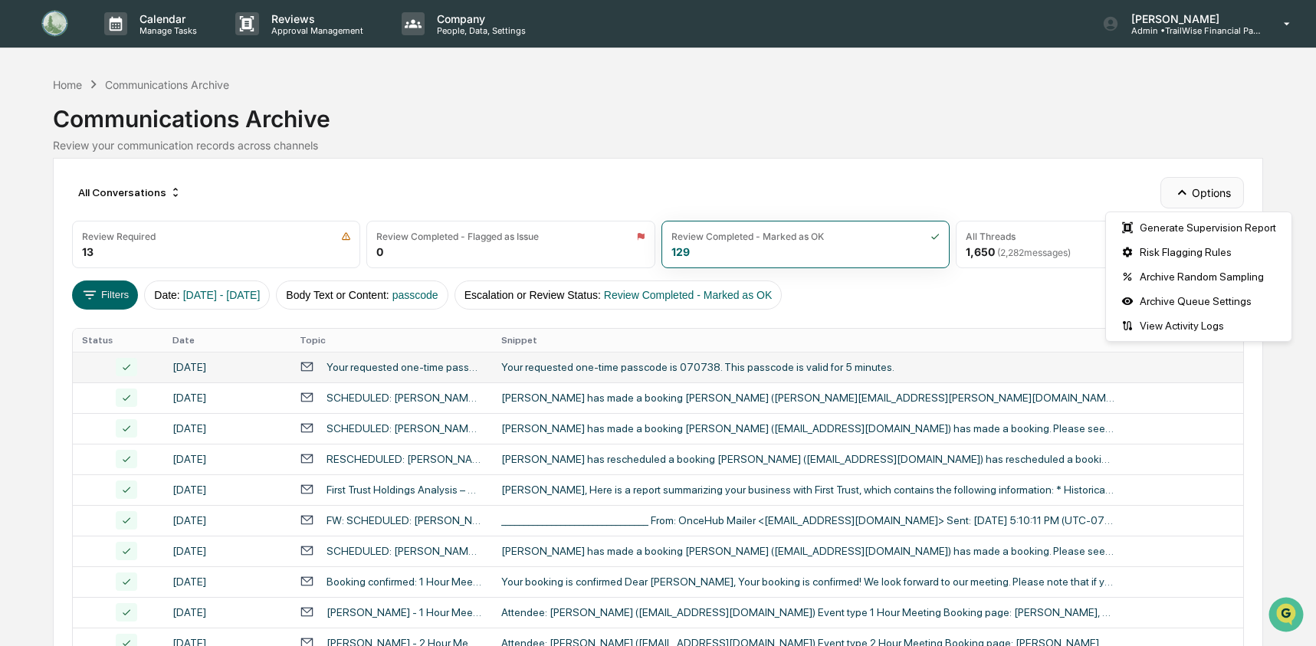
click at [1200, 198] on button "Options" at bounding box center [1203, 192] width 84 height 31
click at [1187, 246] on div "Risk Flagging Rules" at bounding box center [1198, 252] width 179 height 25
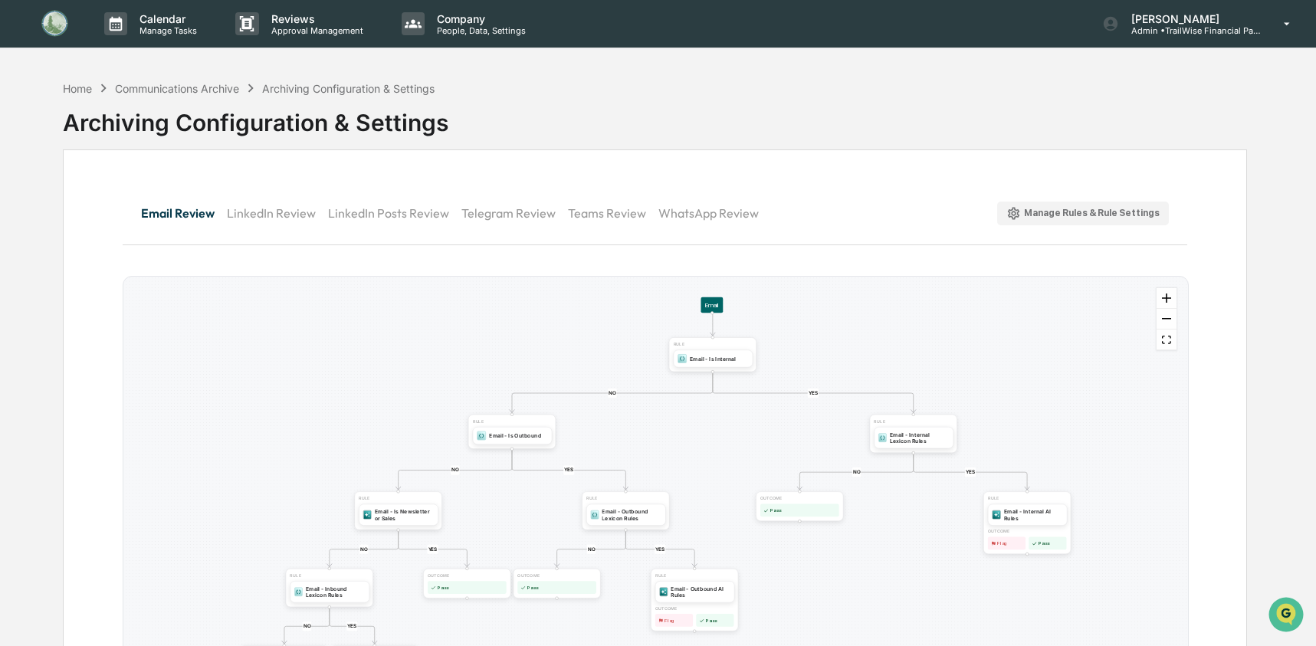
click at [1047, 208] on div "Manage Rules & Rule Settings" at bounding box center [1082, 213] width 153 height 15
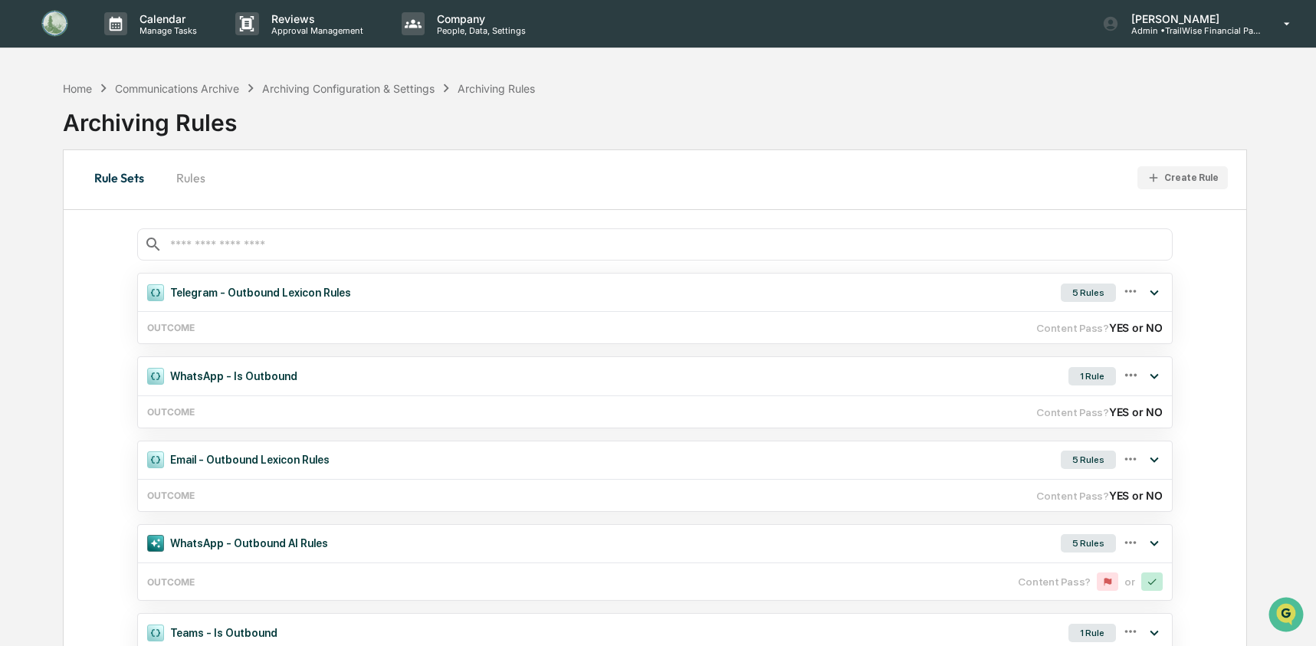
click at [206, 180] on button "Rules" at bounding box center [190, 177] width 69 height 37
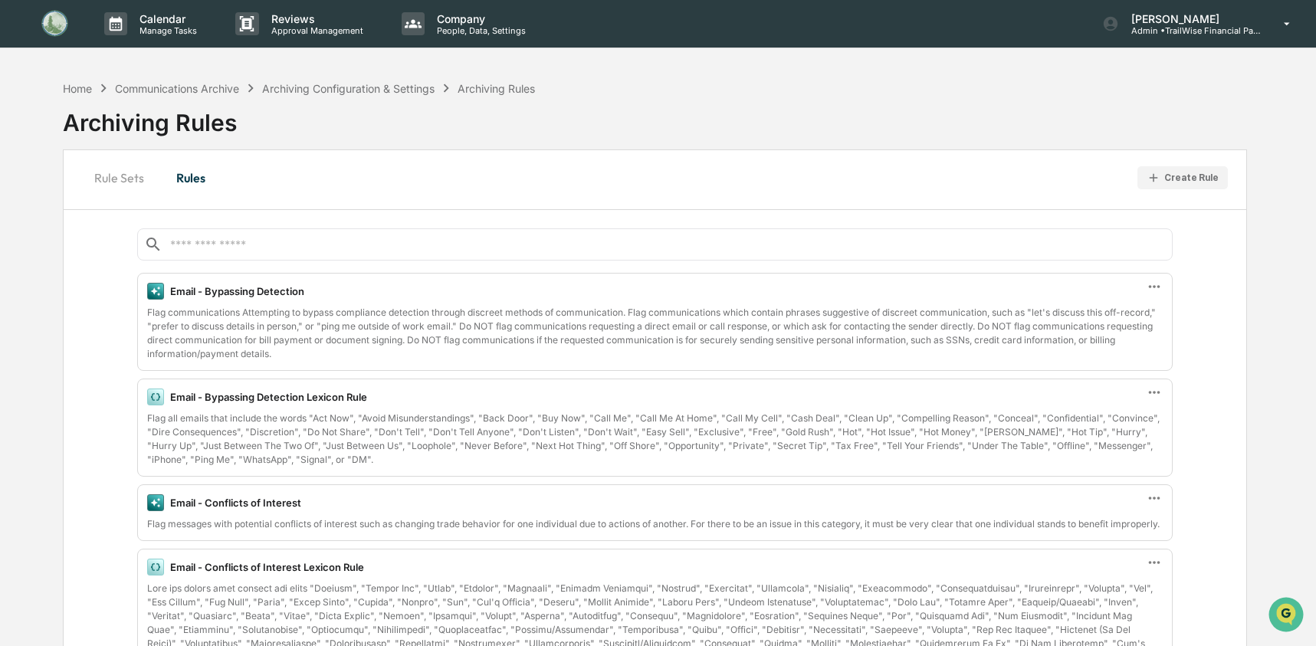
click at [1207, 171] on div "Create Rule" at bounding box center [1183, 178] width 72 height 15
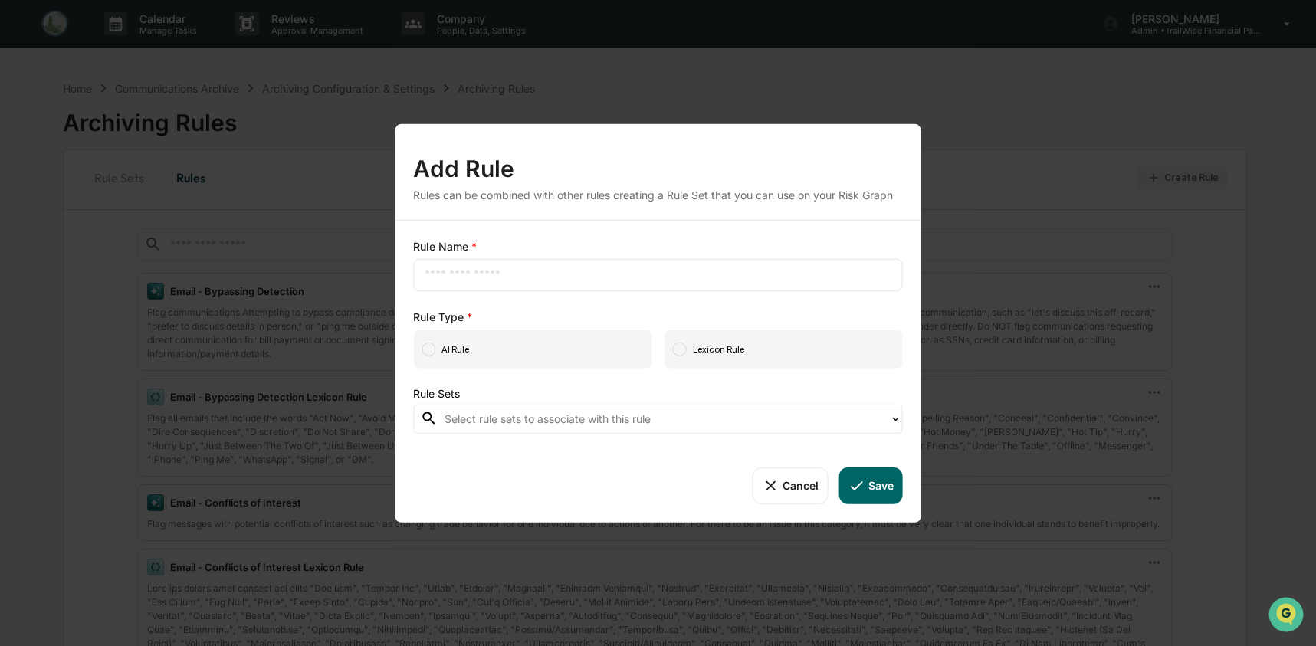
click at [587, 266] on div "​" at bounding box center [658, 274] width 490 height 32
click at [569, 275] on input "text" at bounding box center [658, 274] width 467 height 15
type input "**********"
click at [461, 351] on span "AI Rule" at bounding box center [532, 349] width 238 height 38
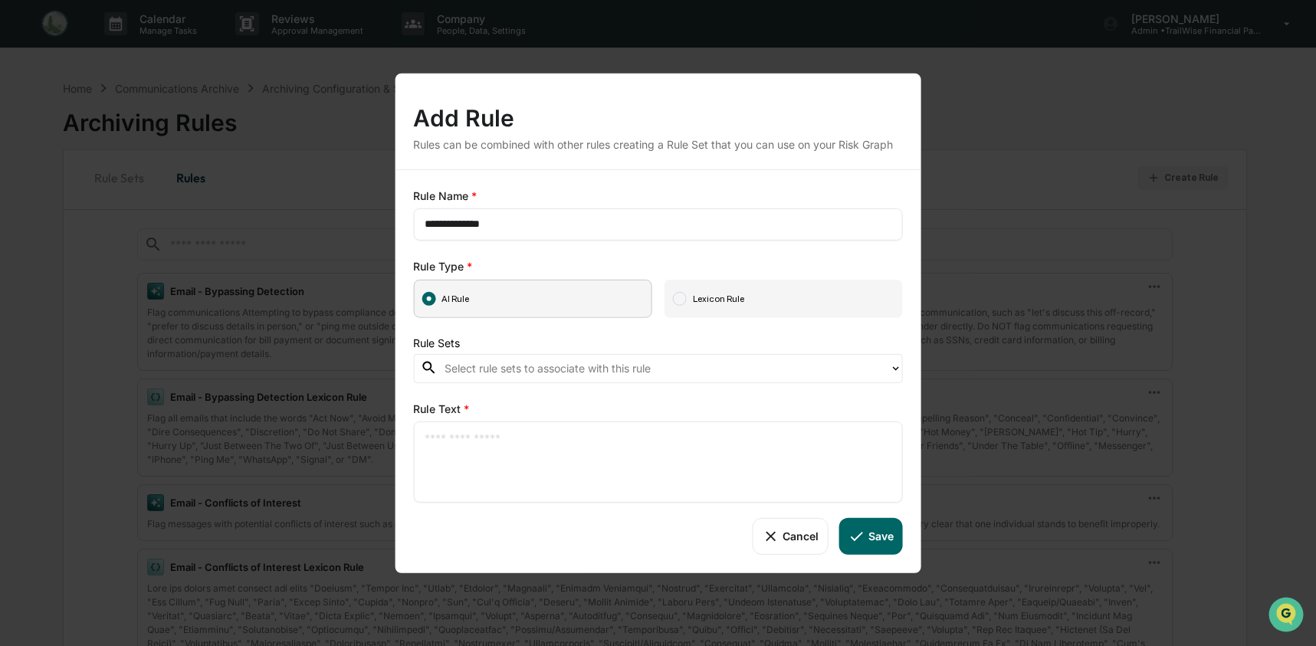
click at [483, 369] on div at bounding box center [664, 369] width 438 height 18
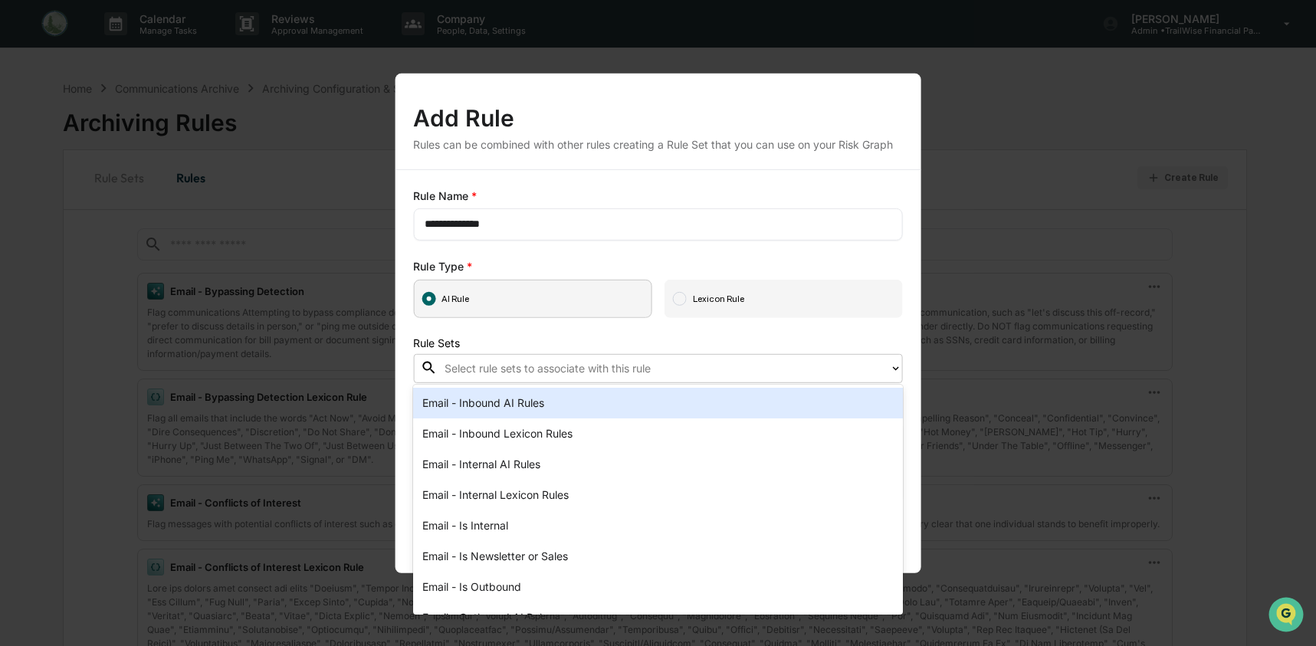
click at [536, 411] on div "Email - Inbound AI Rules" at bounding box center [658, 403] width 490 height 31
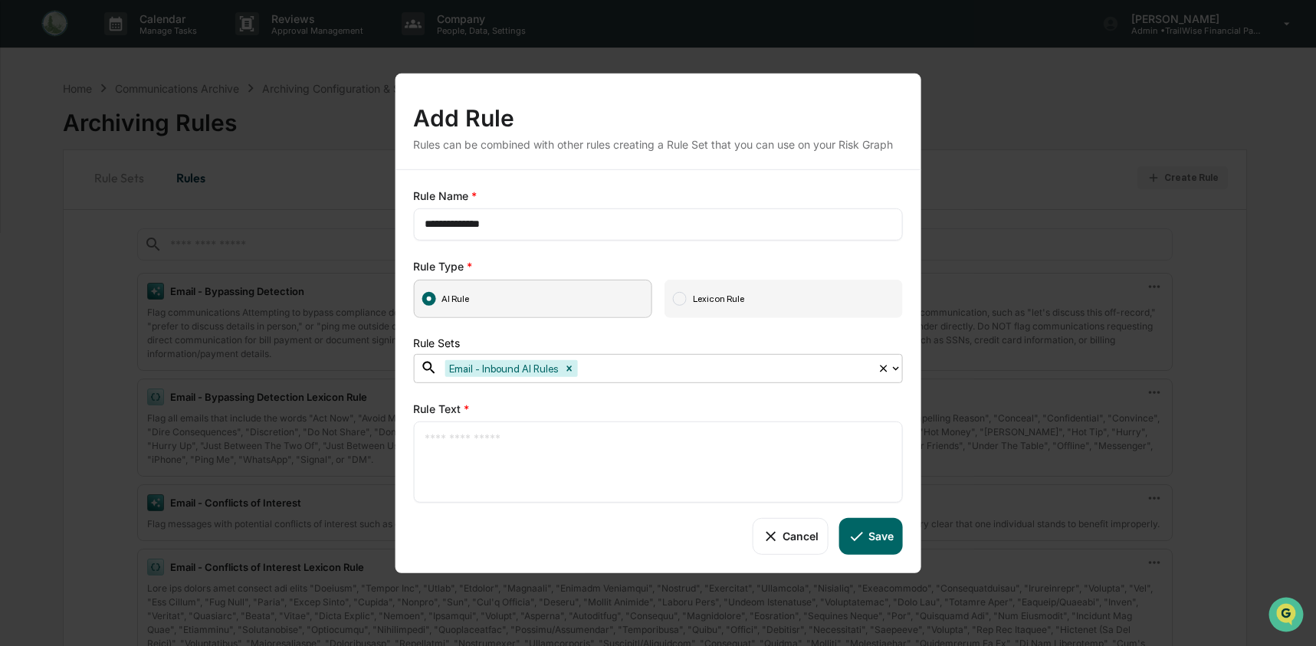
click at [632, 374] on div at bounding box center [725, 369] width 290 height 18
click at [632, 372] on div at bounding box center [725, 369] width 290 height 18
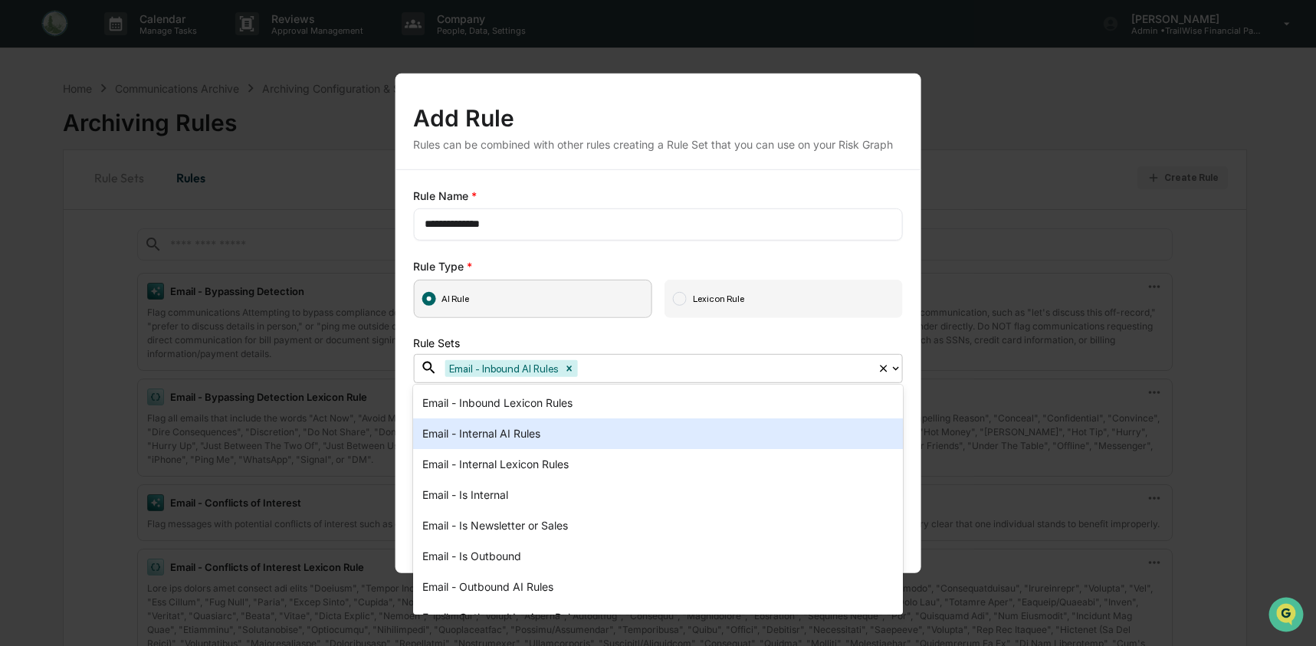
click at [610, 438] on div "Email - Internal AI Rules" at bounding box center [658, 434] width 490 height 31
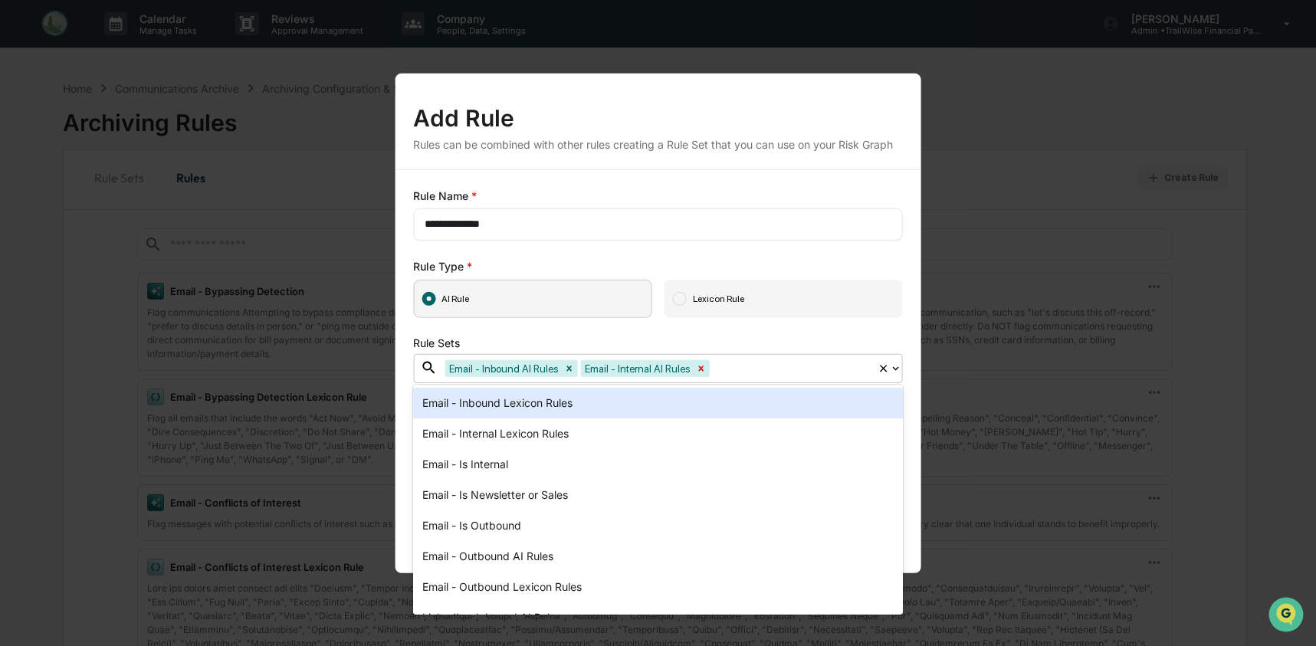
click at [706, 367] on icon "Remove Email - Internal AI Rules" at bounding box center [700, 368] width 11 height 11
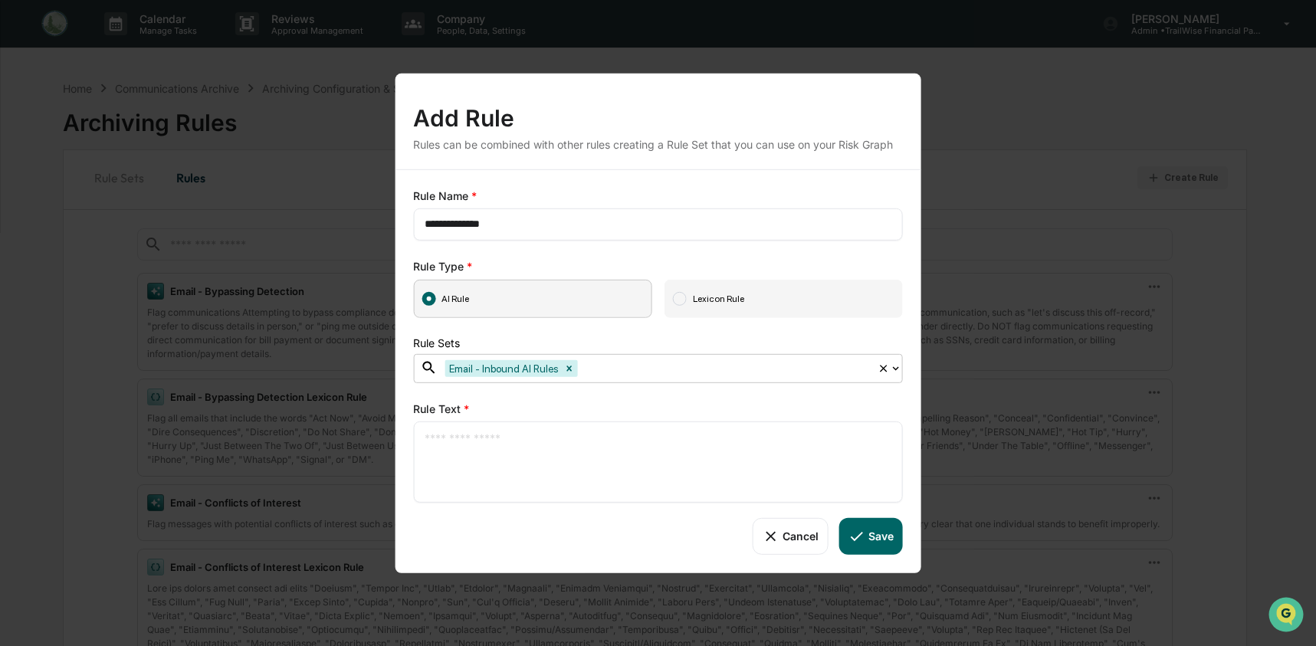
click at [465, 459] on textarea at bounding box center [658, 461] width 467 height 64
paste textarea "**********"
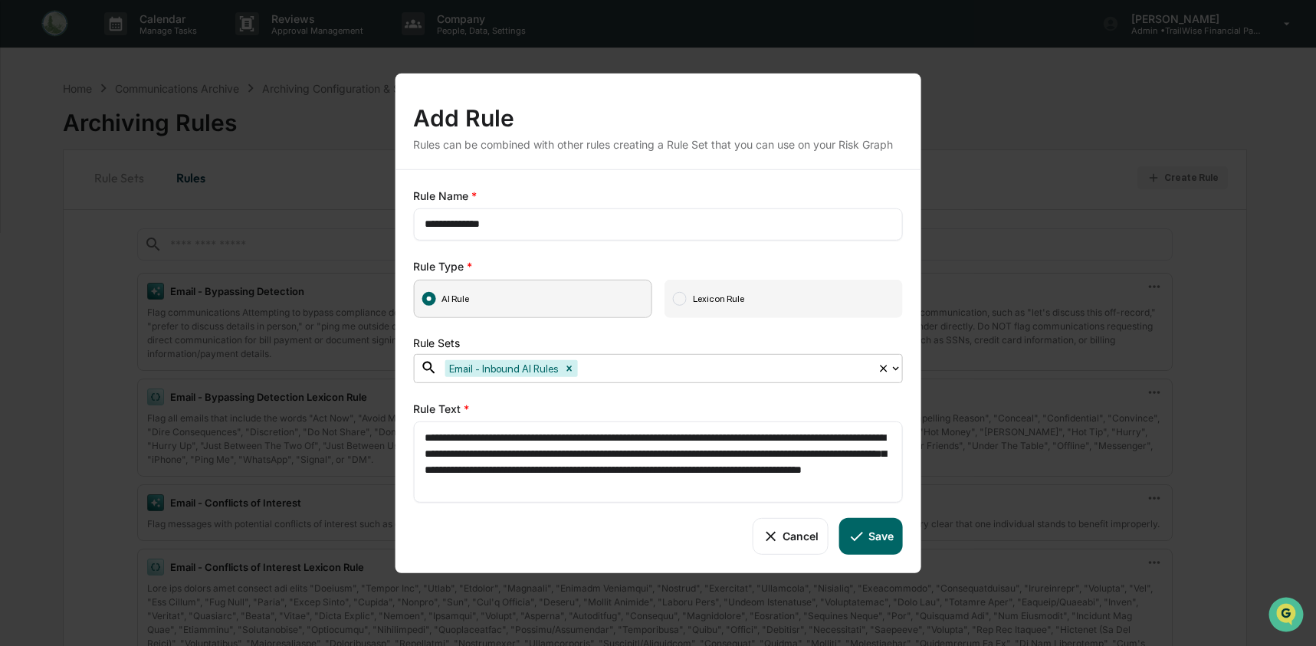
drag, startPoint x: 818, startPoint y: 488, endPoint x: 596, endPoint y: 438, distance: 226.9
click at [596, 438] on textarea "**********" at bounding box center [658, 461] width 467 height 64
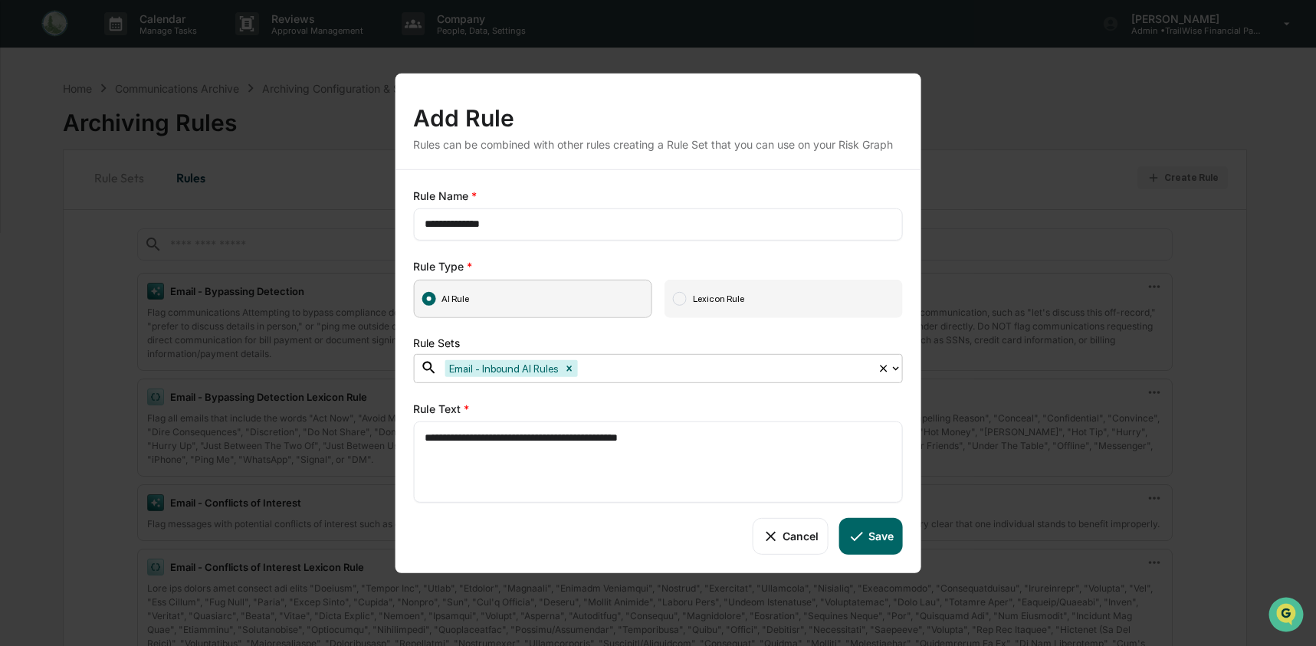
type textarea "**********"
click at [805, 541] on button "Cancel" at bounding box center [790, 535] width 76 height 37
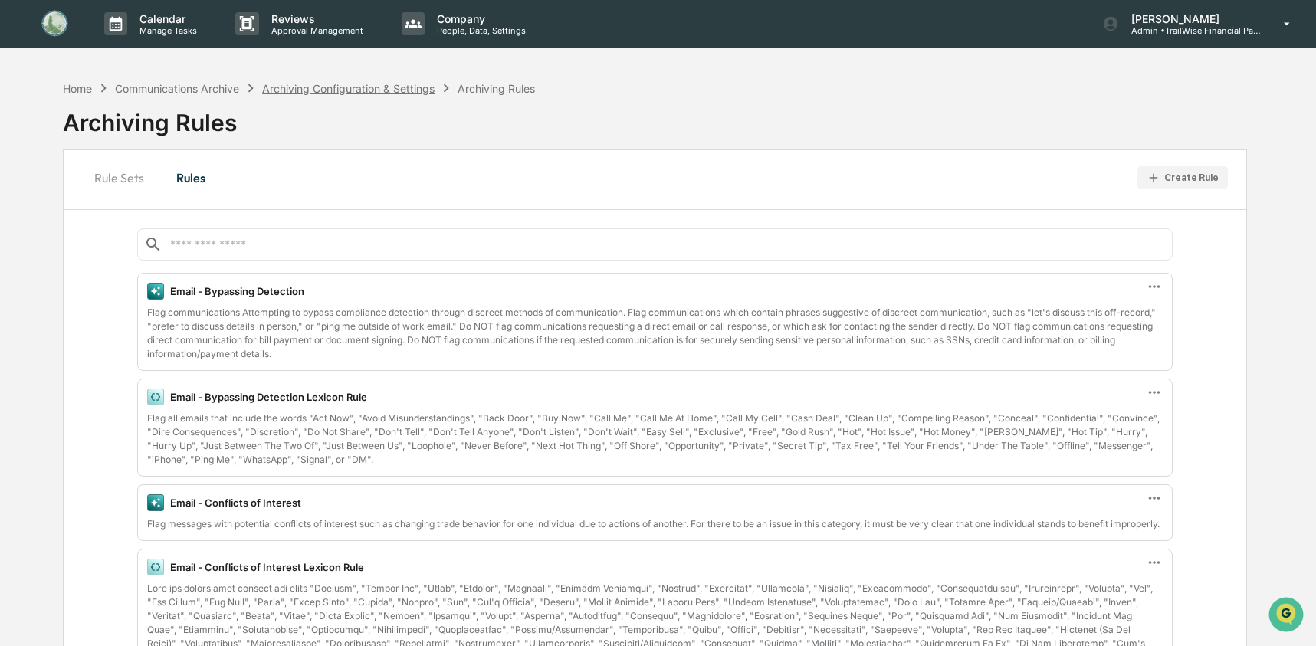
click at [363, 94] on div "Archiving Configuration & Settings" at bounding box center [348, 88] width 172 height 13
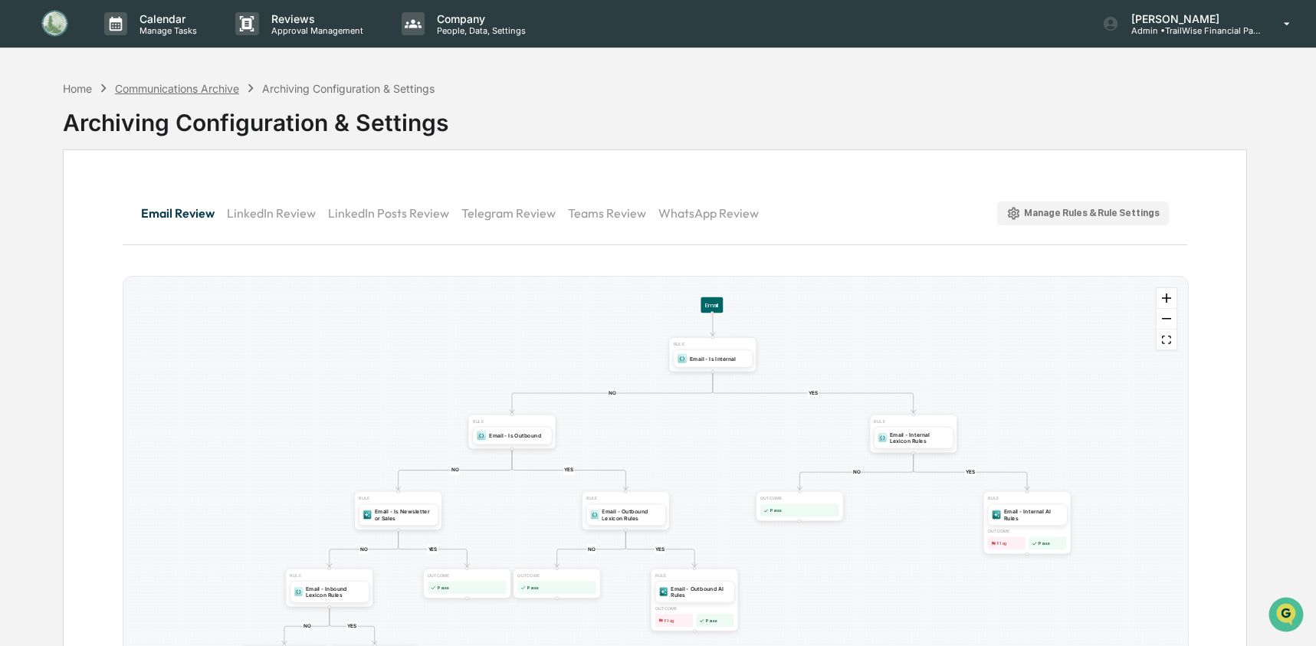
click at [189, 90] on div "Communications Archive" at bounding box center [177, 88] width 124 height 13
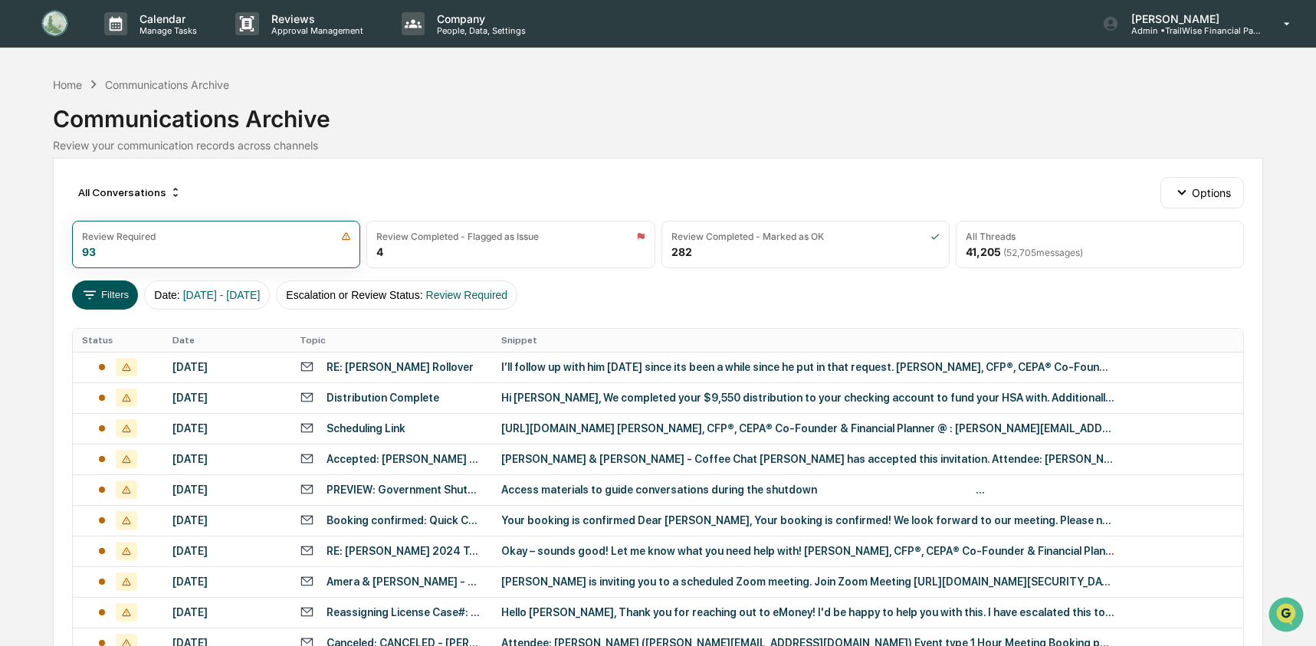
click at [116, 295] on button "Filters" at bounding box center [105, 295] width 67 height 29
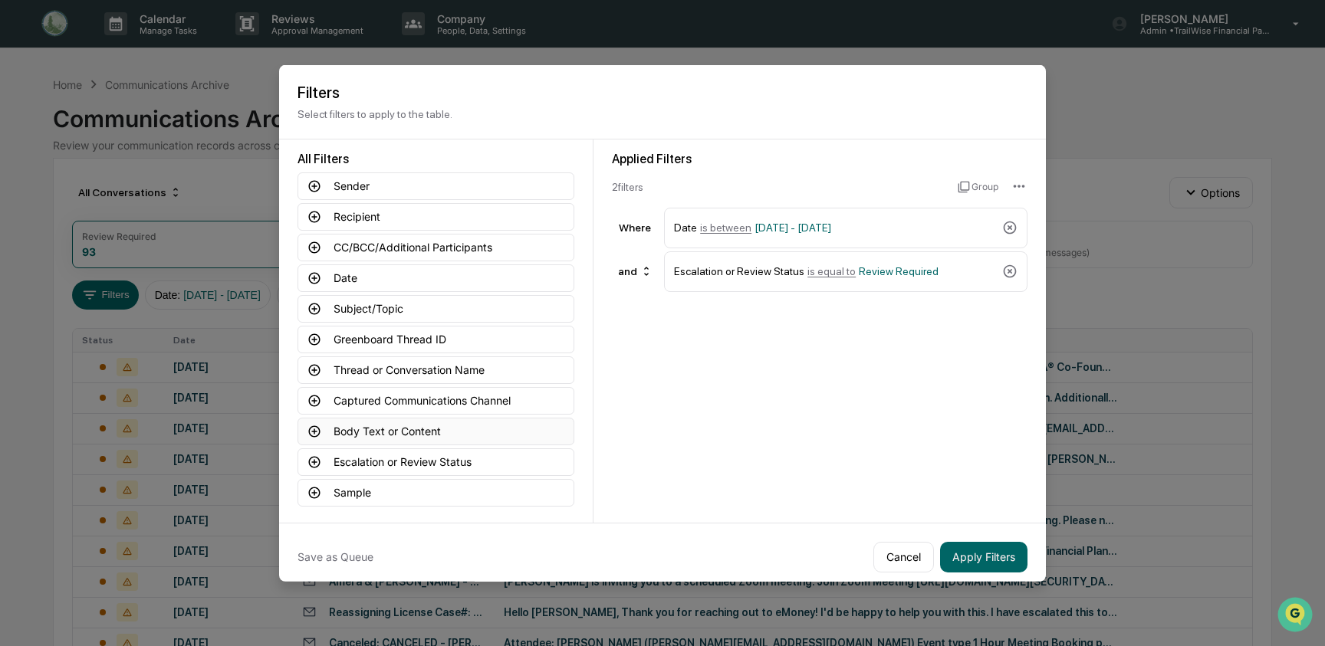
click at [410, 427] on button "Body Text or Content" at bounding box center [435, 431] width 277 height 28
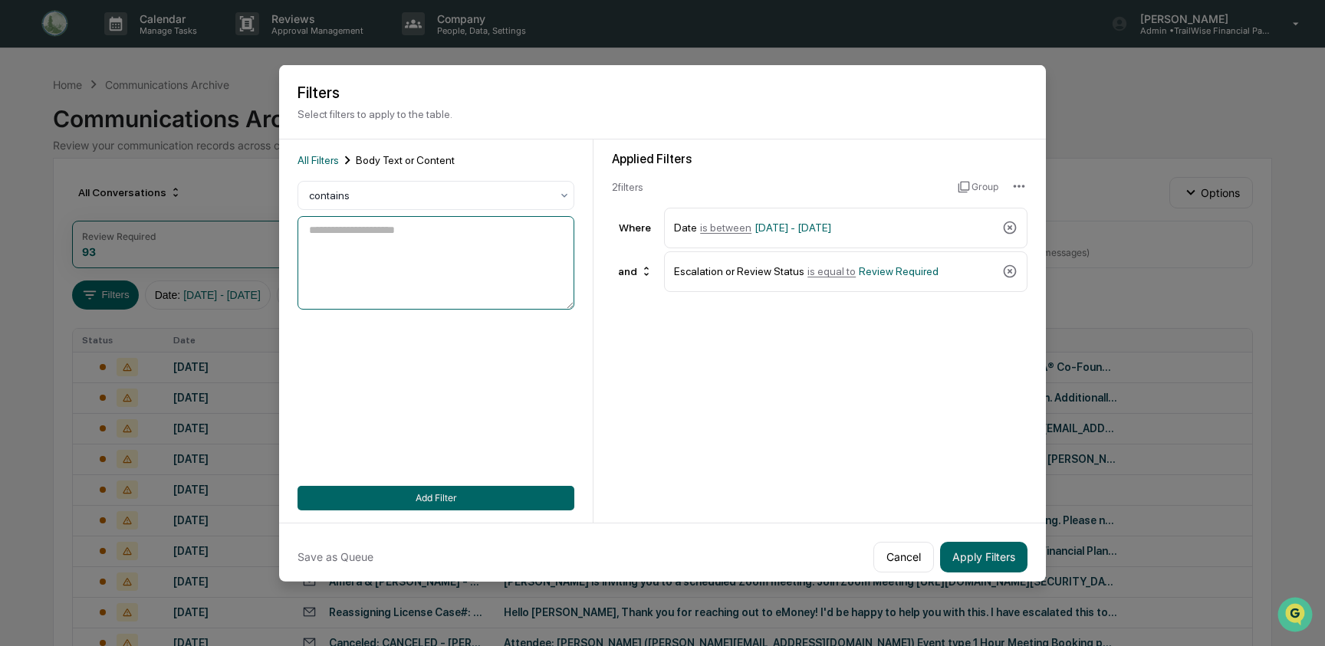
click at [400, 264] on textarea at bounding box center [435, 263] width 277 height 94
type textarea "**********"
click at [438, 484] on div "**********" at bounding box center [435, 330] width 277 height 359
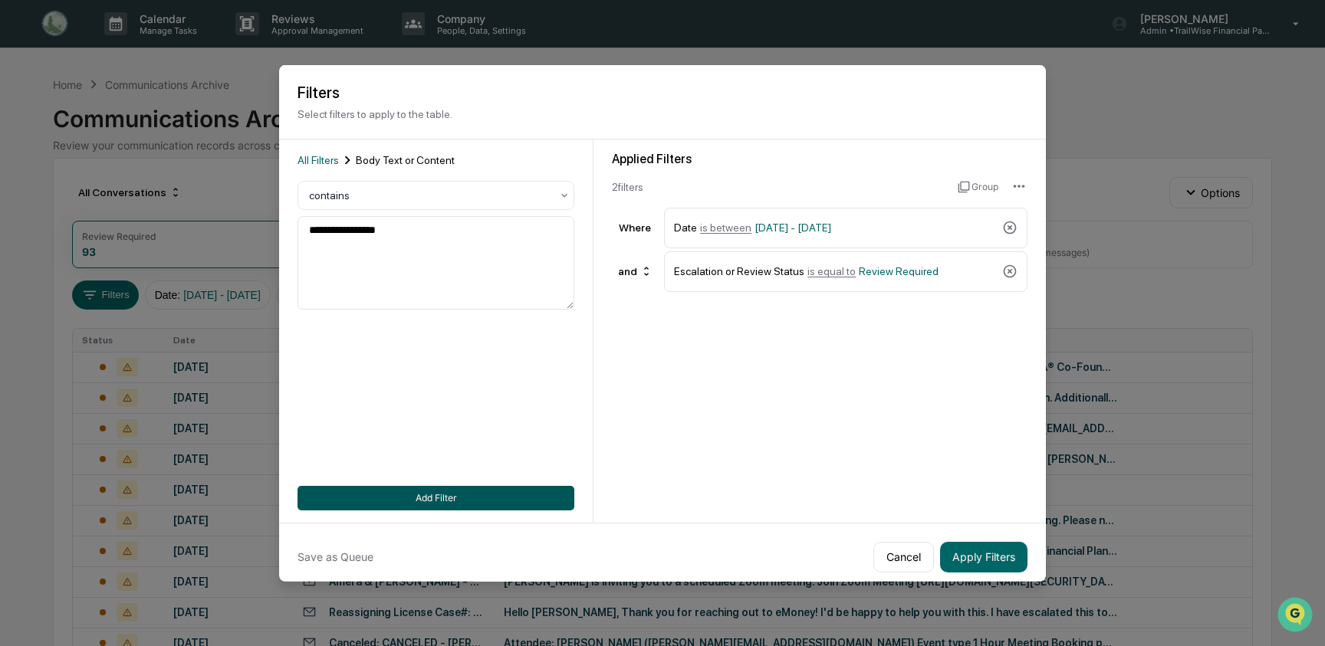
click at [439, 500] on button "Add Filter" at bounding box center [435, 497] width 277 height 25
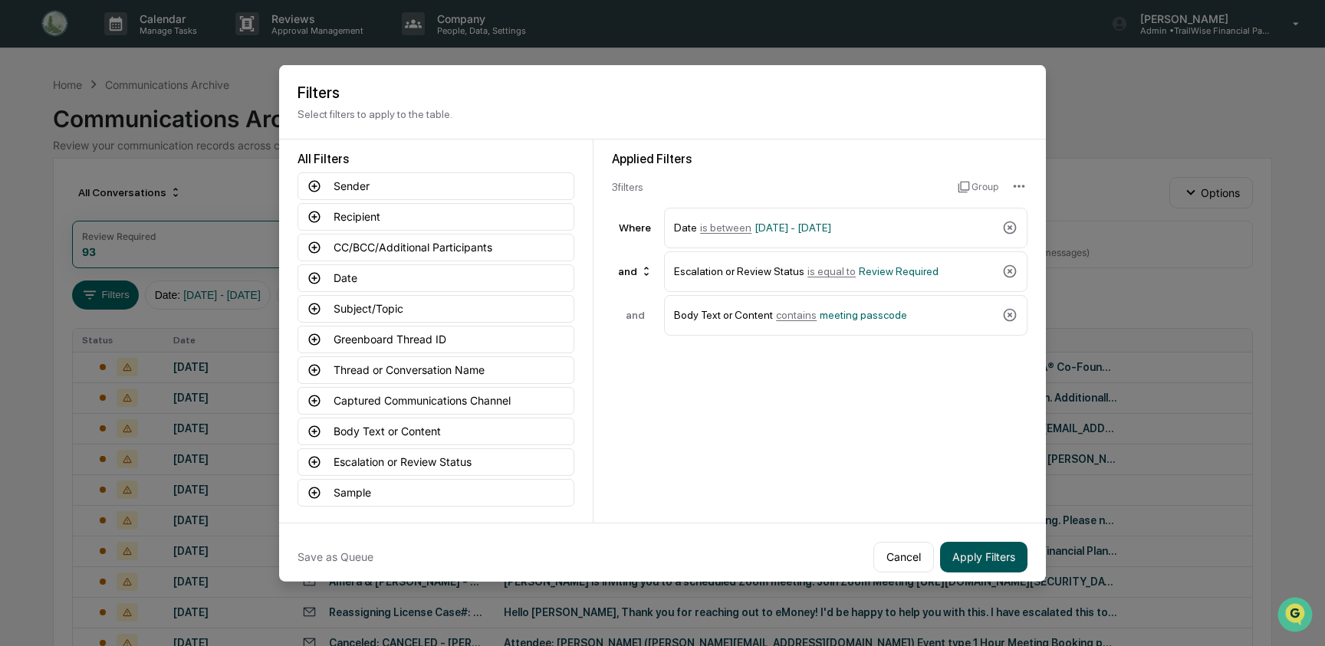
click at [991, 565] on button "Apply Filters" at bounding box center [983, 556] width 87 height 31
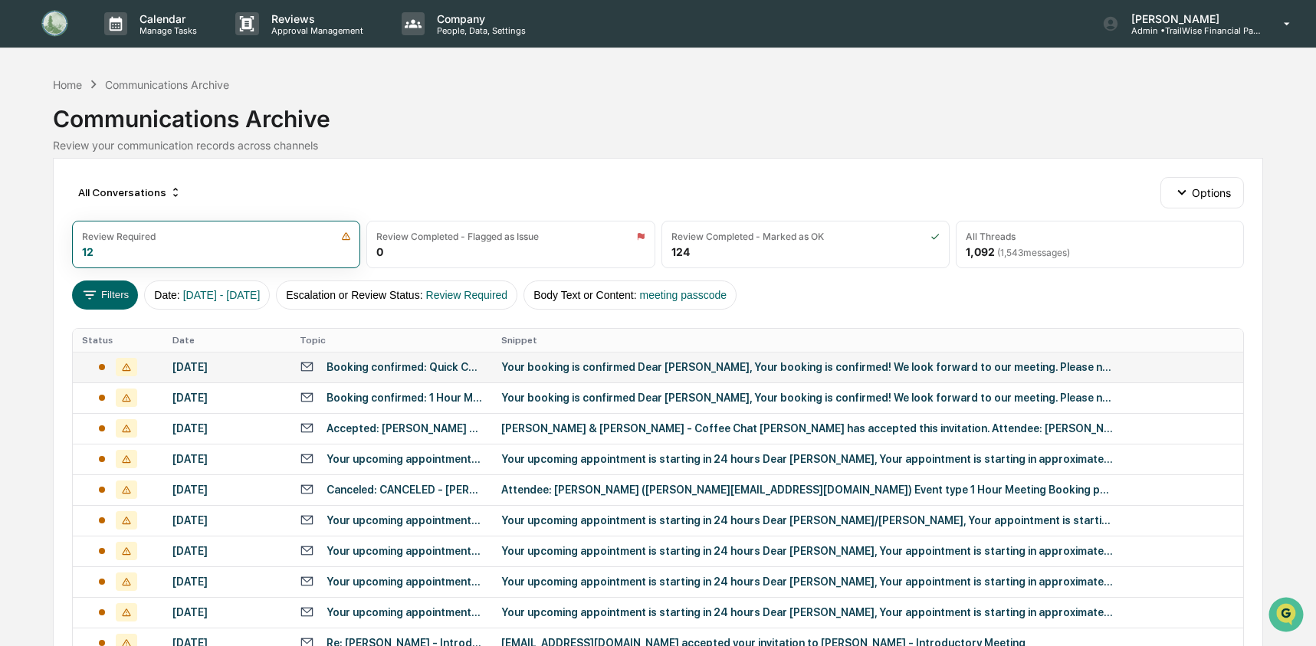
click at [503, 375] on td "Your booking is confirmed Dear [PERSON_NAME], Your booking is confirmed! We loo…" at bounding box center [868, 367] width 752 height 31
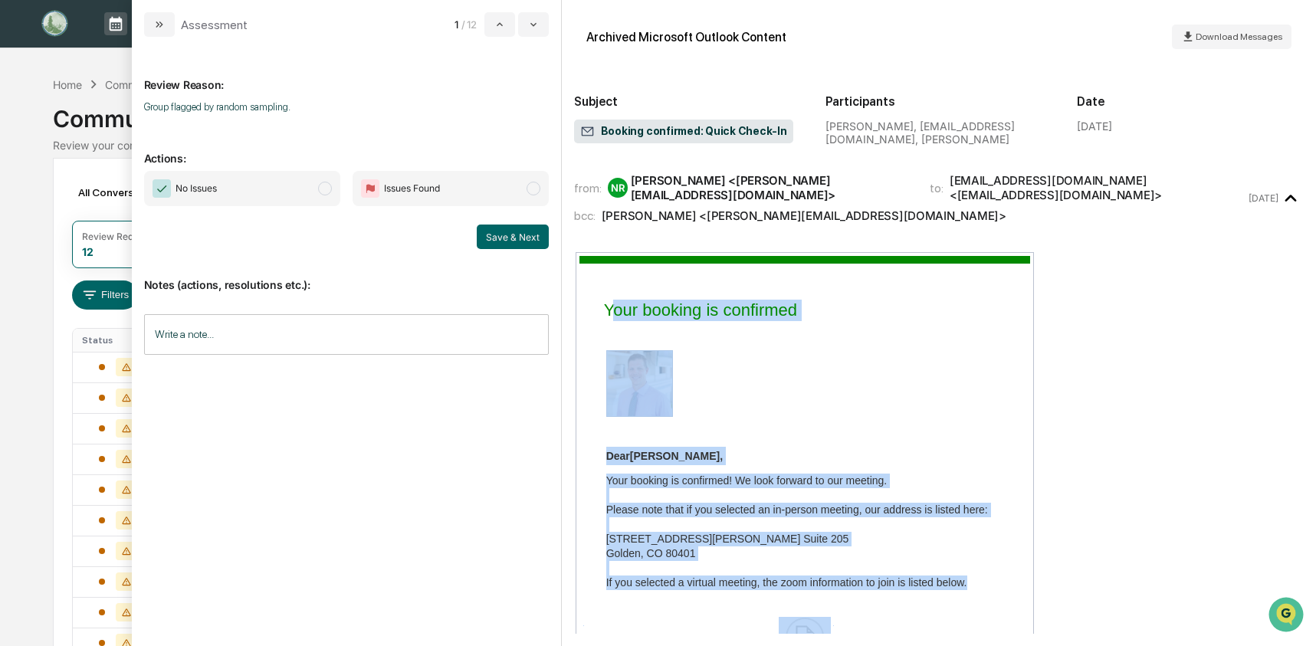
drag, startPoint x: 674, startPoint y: 432, endPoint x: 602, endPoint y: 295, distance: 154.6
copy tbody "Your booking is confirmed Dear Ben Schneider , Your booking is confirmed! We lo…"
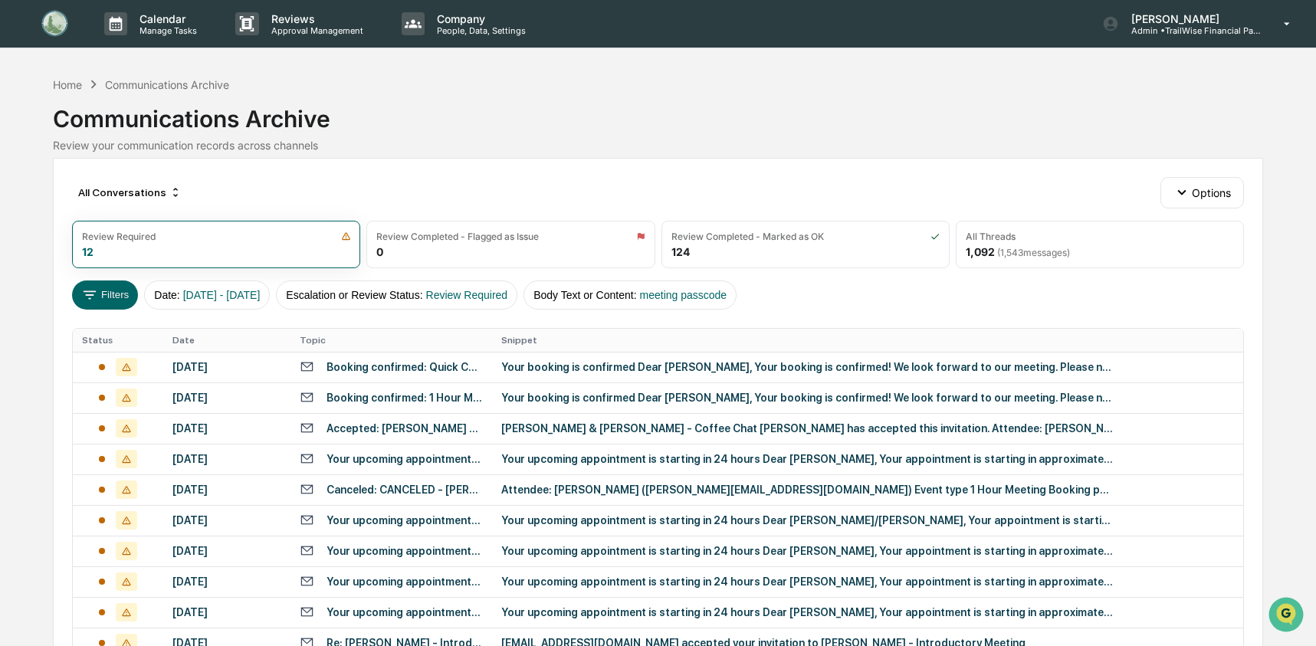
click at [31, 117] on div "Calendar Manage Tasks Reviews Approval Management Company People, Data, Setting…" at bounding box center [658, 403] width 1316 height 807
click at [1198, 184] on button "Options" at bounding box center [1203, 192] width 84 height 31
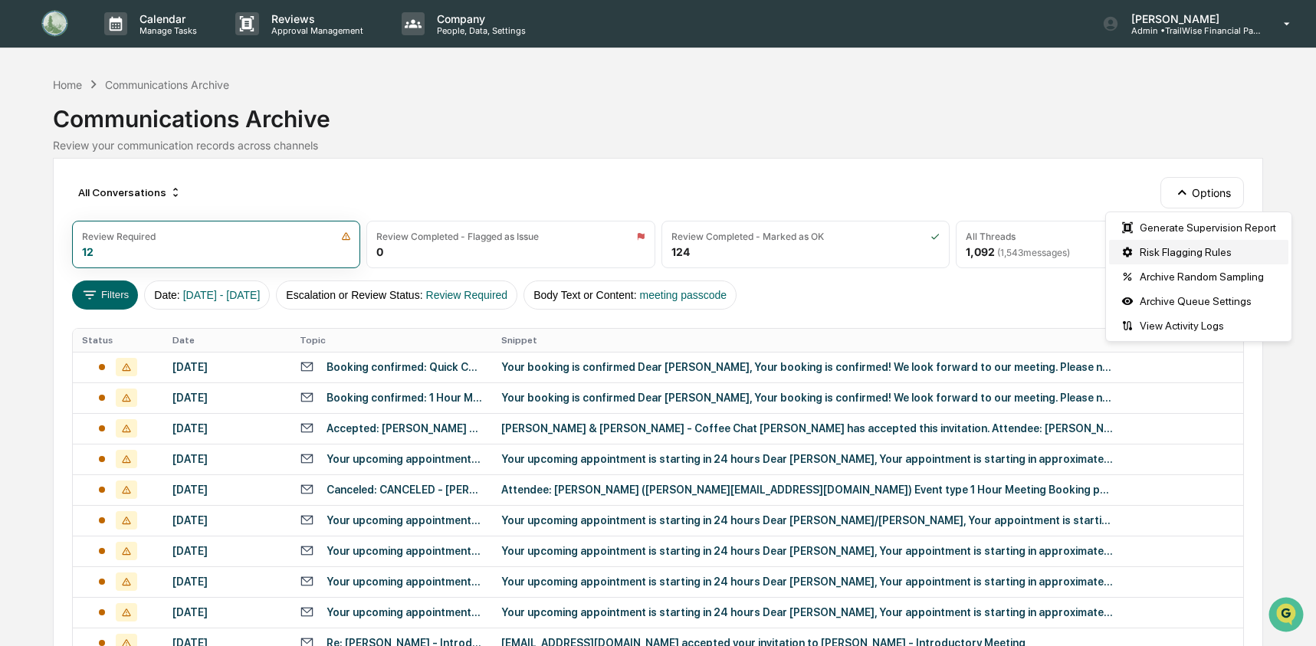
click at [1191, 248] on div "Risk Flagging Rules" at bounding box center [1198, 252] width 179 height 25
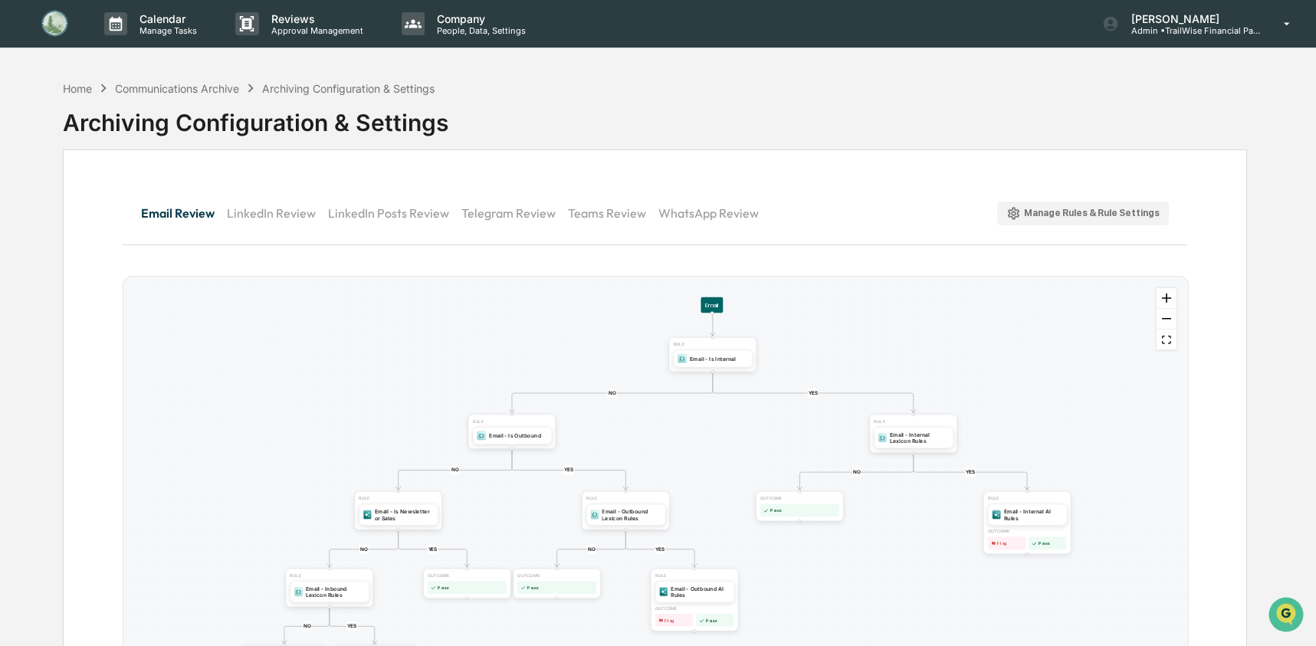
click at [1029, 203] on button "Manage Rules & Rule Settings" at bounding box center [1083, 214] width 172 height 24
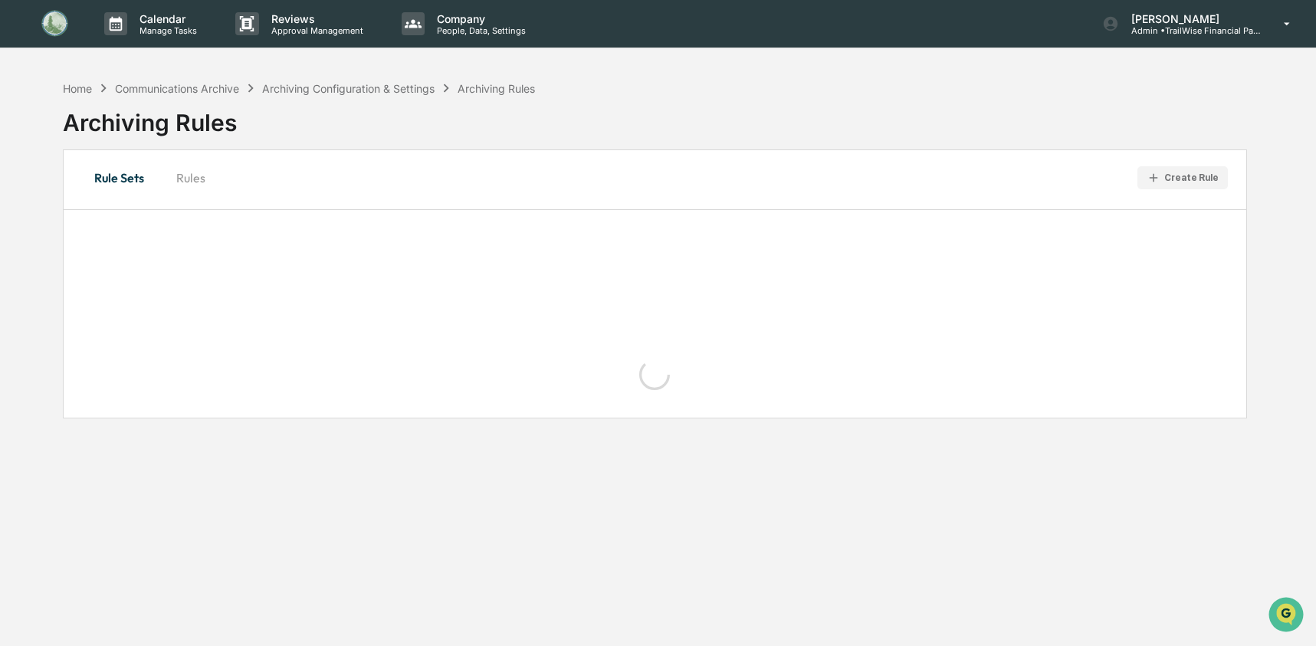
click at [1160, 181] on icon "button" at bounding box center [1154, 178] width 15 height 15
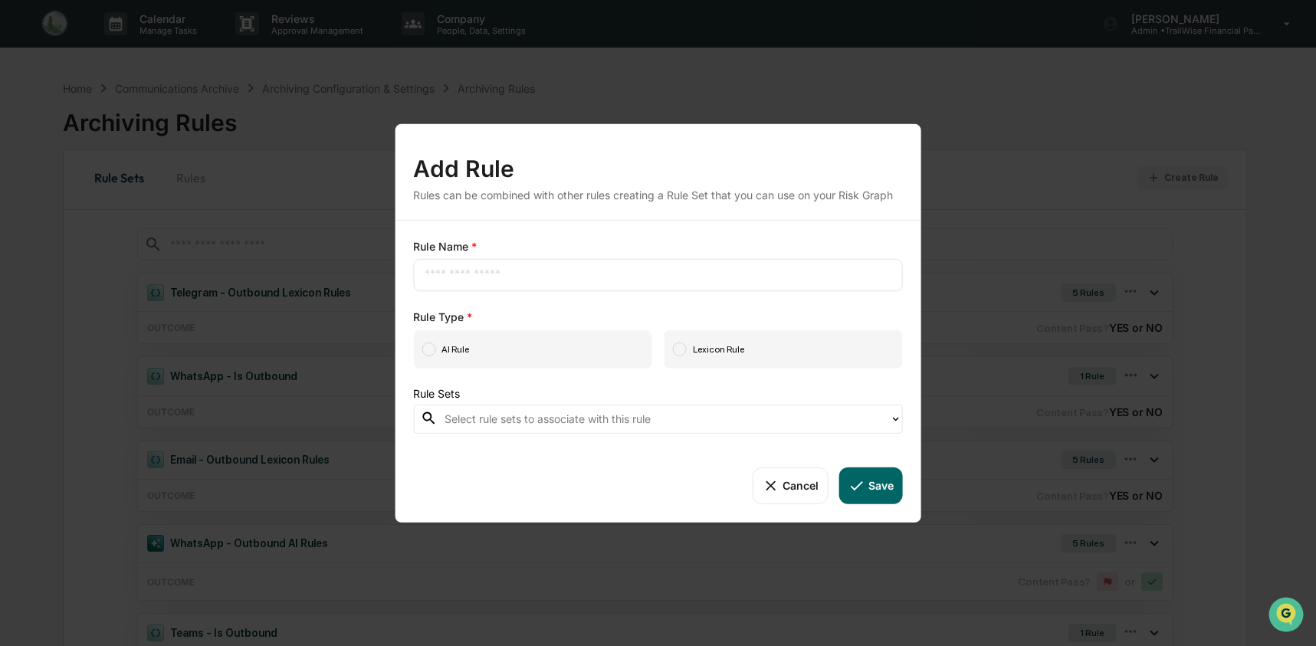
click at [799, 488] on button "Cancel" at bounding box center [790, 485] width 76 height 37
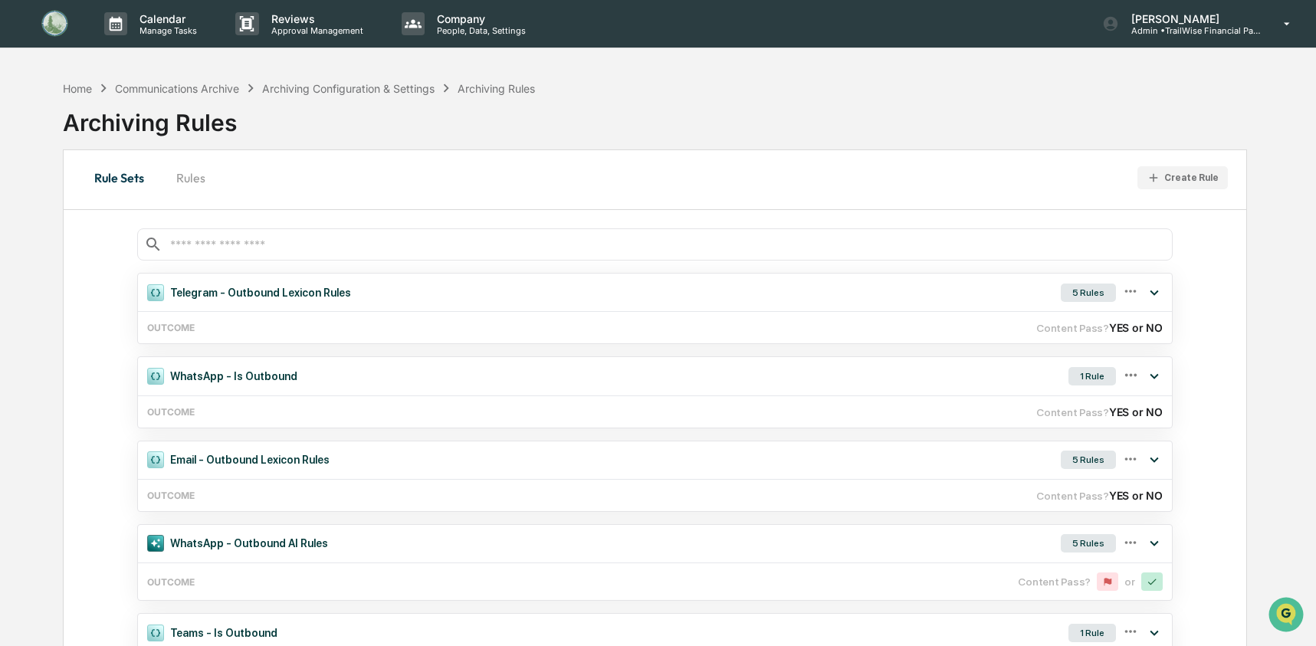
click at [182, 176] on button "Rules" at bounding box center [190, 177] width 69 height 37
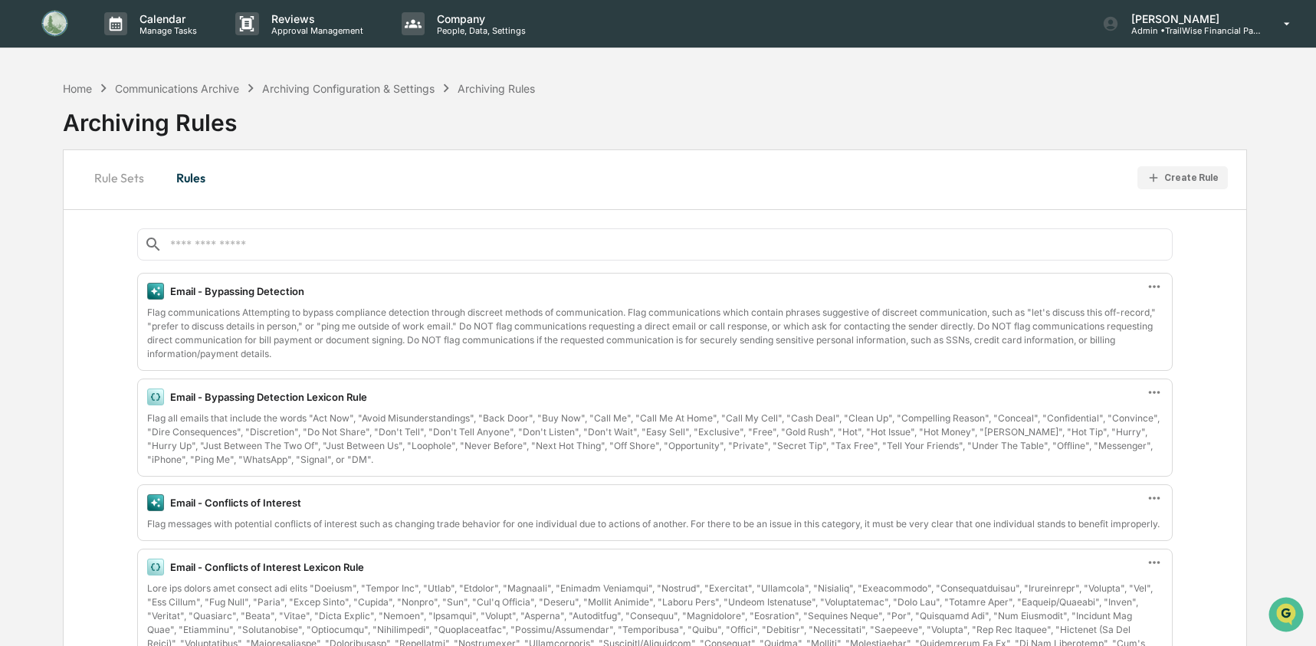
click at [1191, 181] on div "Create Rule" at bounding box center [1191, 177] width 54 height 11
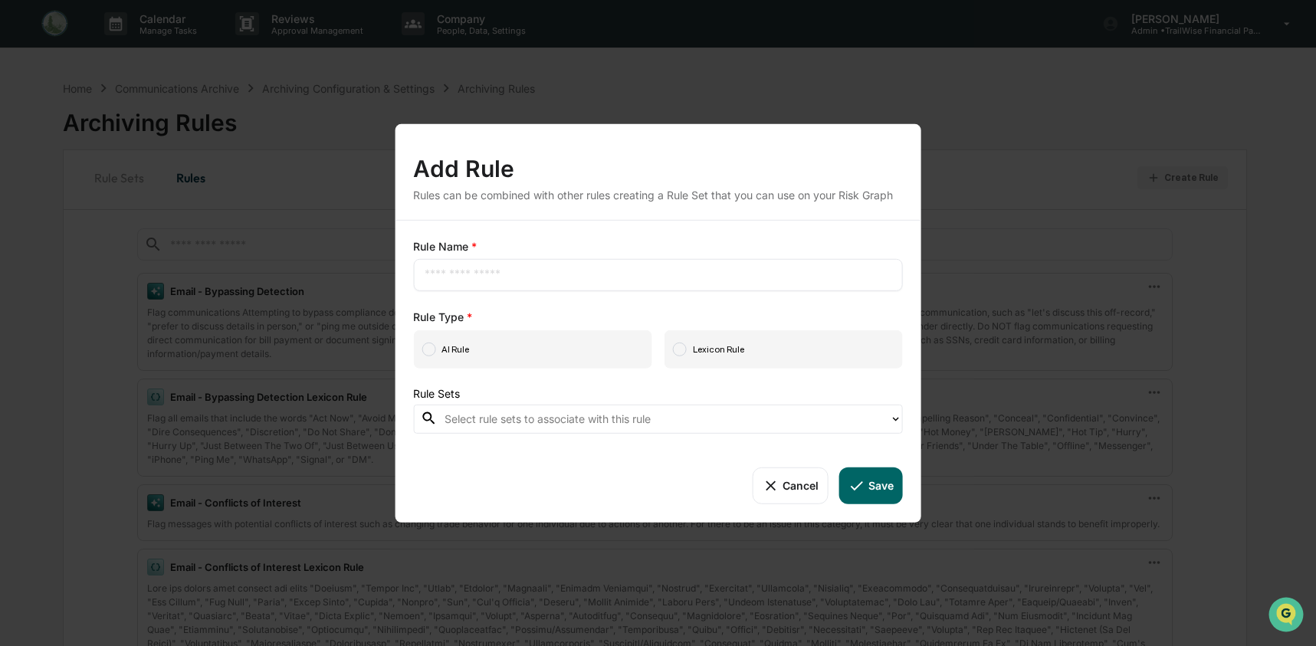
click at [579, 278] on input "text" at bounding box center [658, 274] width 467 height 15
type input "**********"
click at [495, 360] on span "AI Rule" at bounding box center [532, 349] width 238 height 38
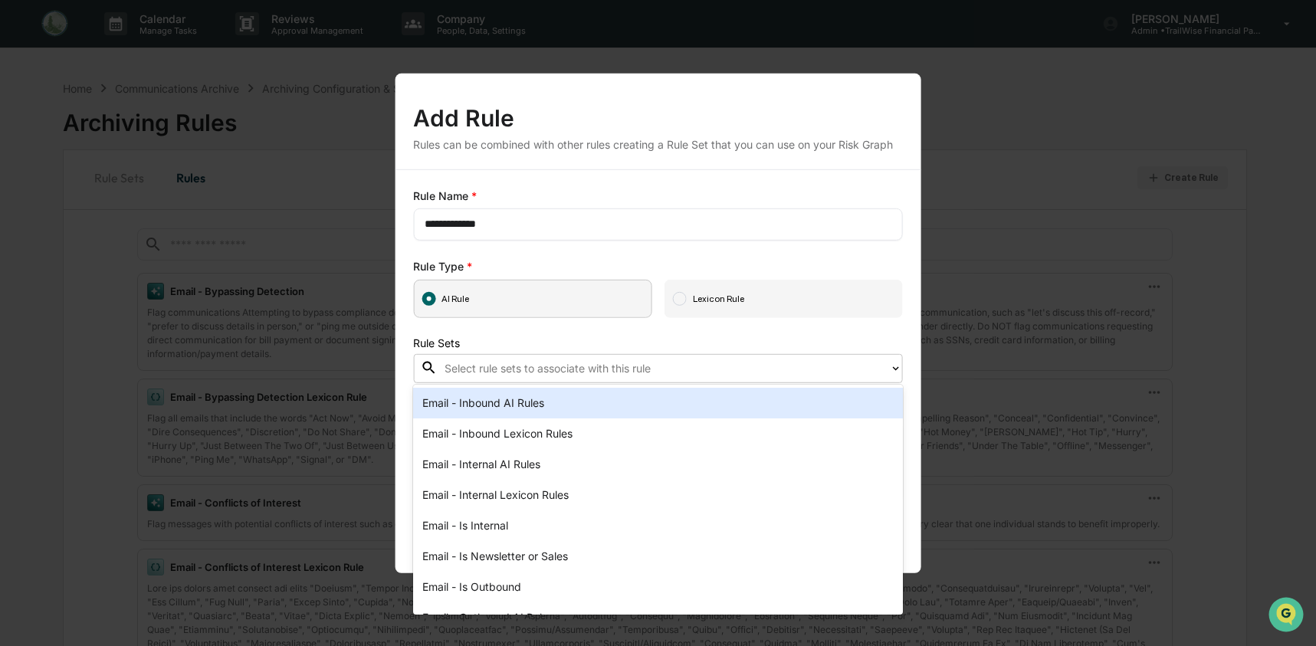
click at [485, 364] on div at bounding box center [664, 369] width 438 height 18
click at [488, 402] on div "Email - Inbound AI Rules" at bounding box center [658, 403] width 490 height 31
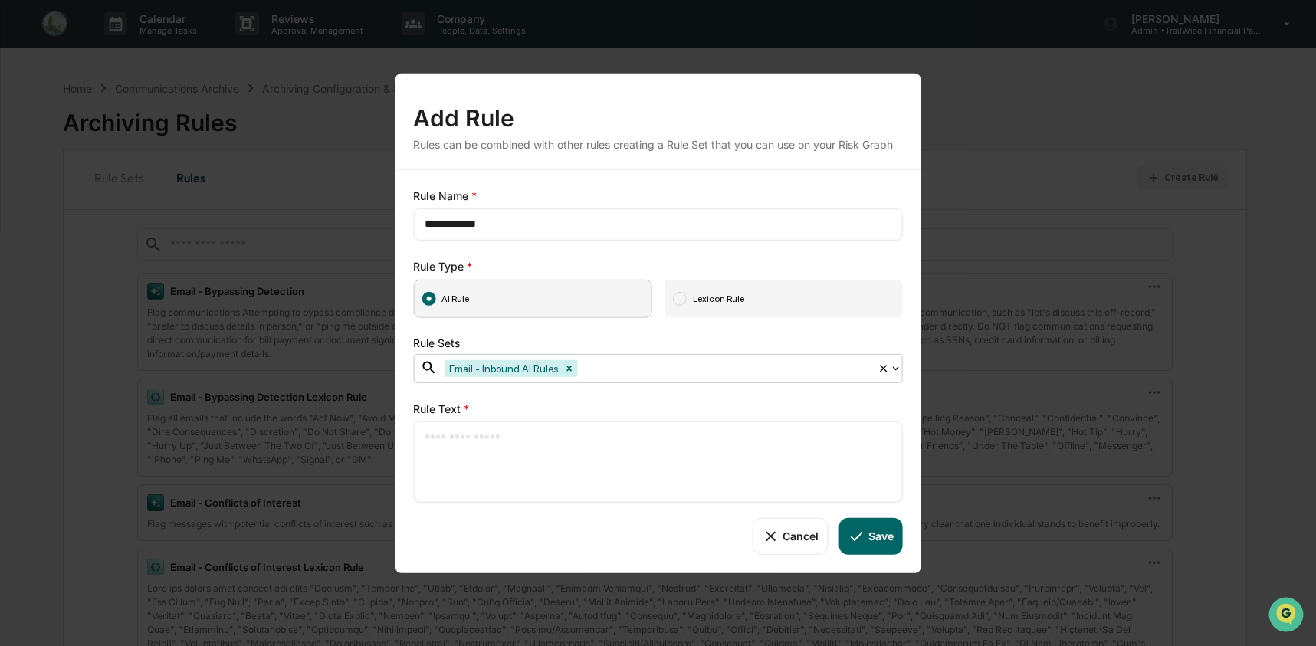
click at [491, 437] on textarea at bounding box center [658, 461] width 467 height 64
paste textarea "**********"
click at [425, 437] on textarea "**********" at bounding box center [658, 461] width 467 height 64
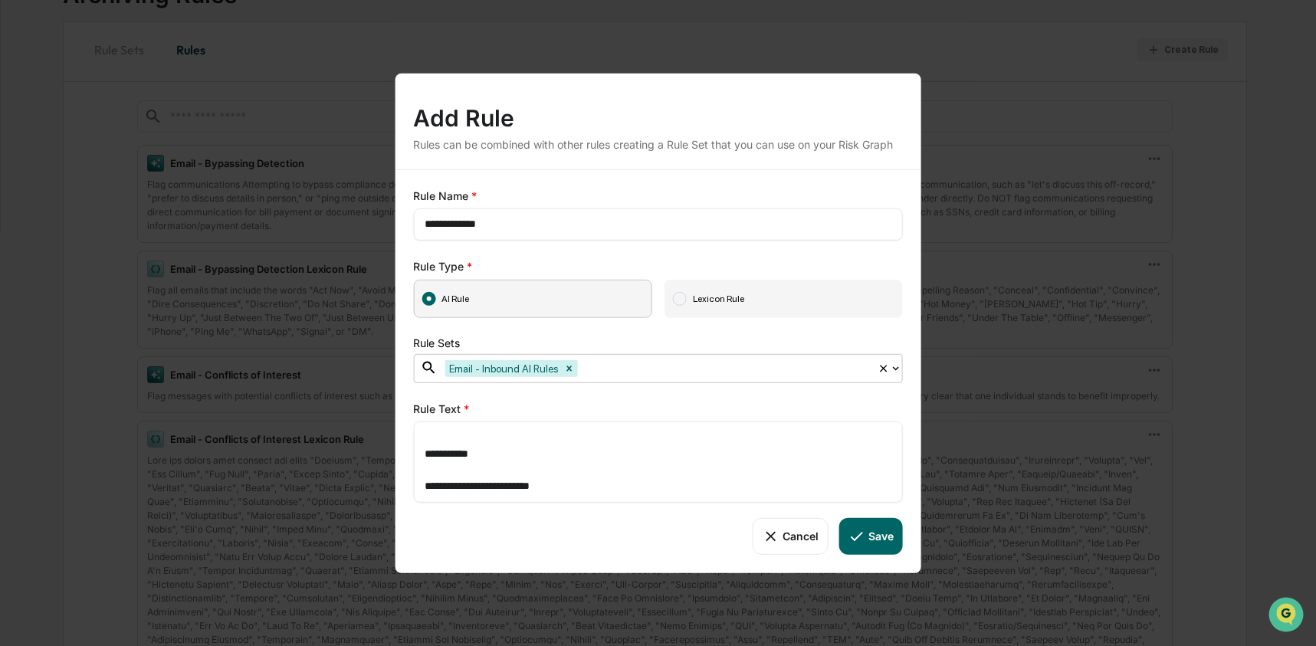
scroll to position [146, 0]
type textarea "**********"
click at [865, 542] on button "Save" at bounding box center [871, 535] width 64 height 37
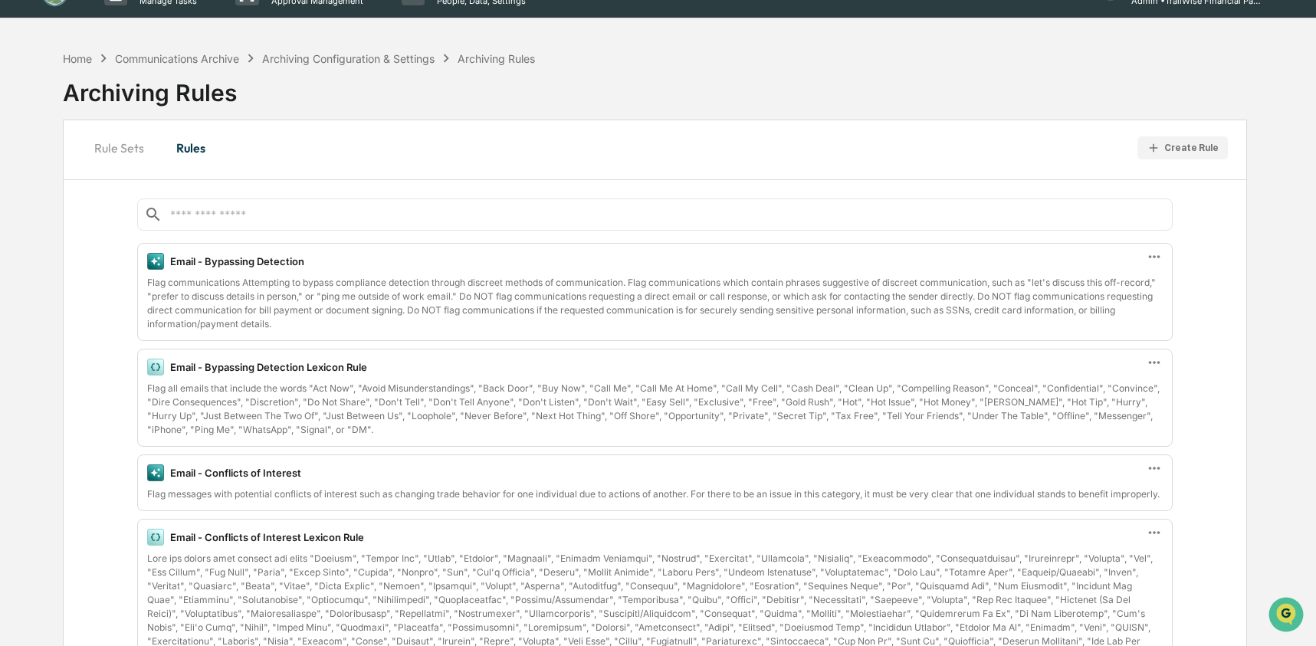
scroll to position [0, 0]
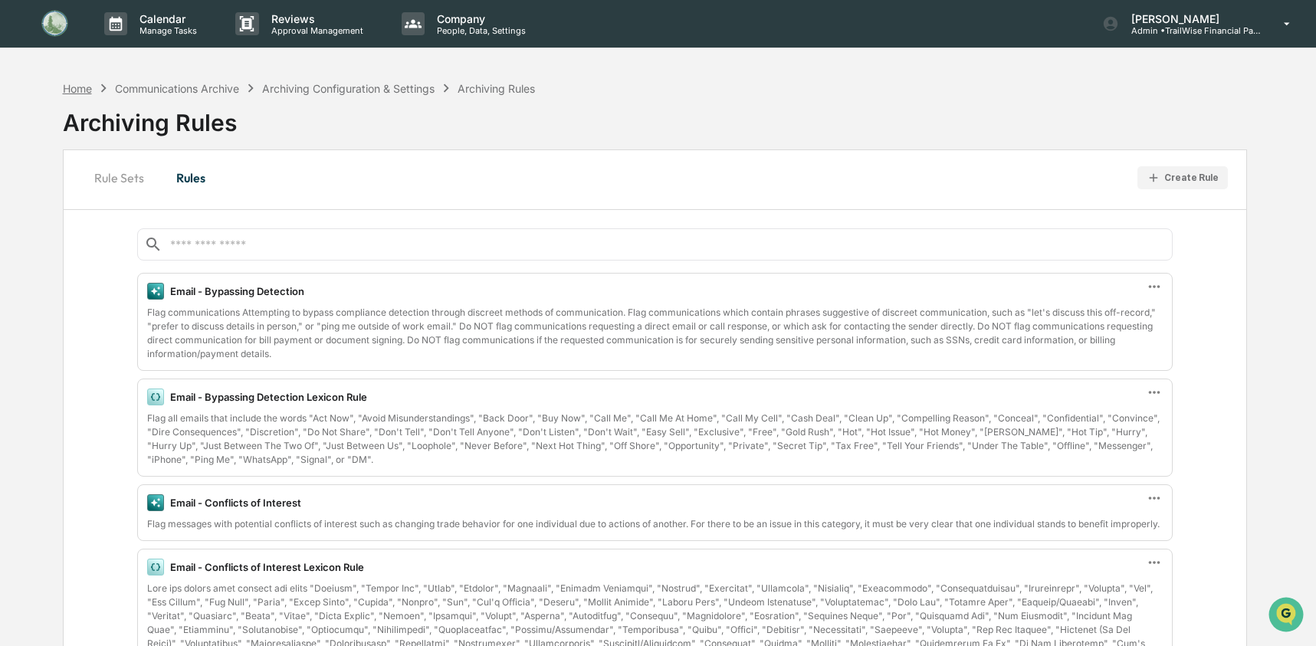
click at [71, 87] on div "Home" at bounding box center [77, 88] width 29 height 13
